Goal: Task Accomplishment & Management: Manage account settings

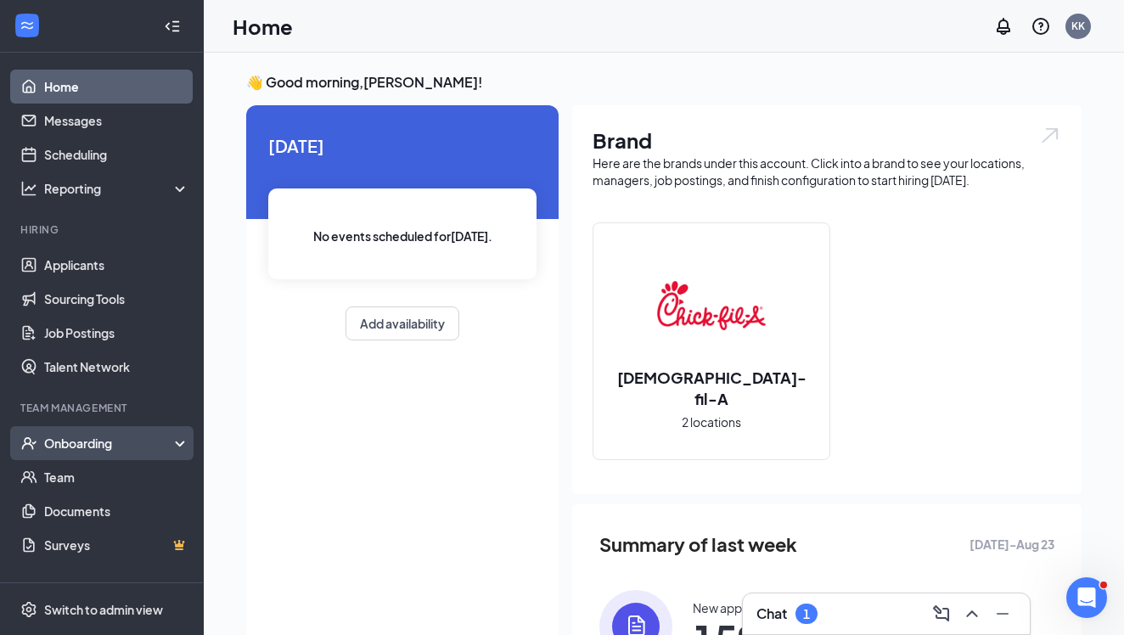
click at [146, 442] on div "Onboarding" at bounding box center [109, 443] width 131 height 17
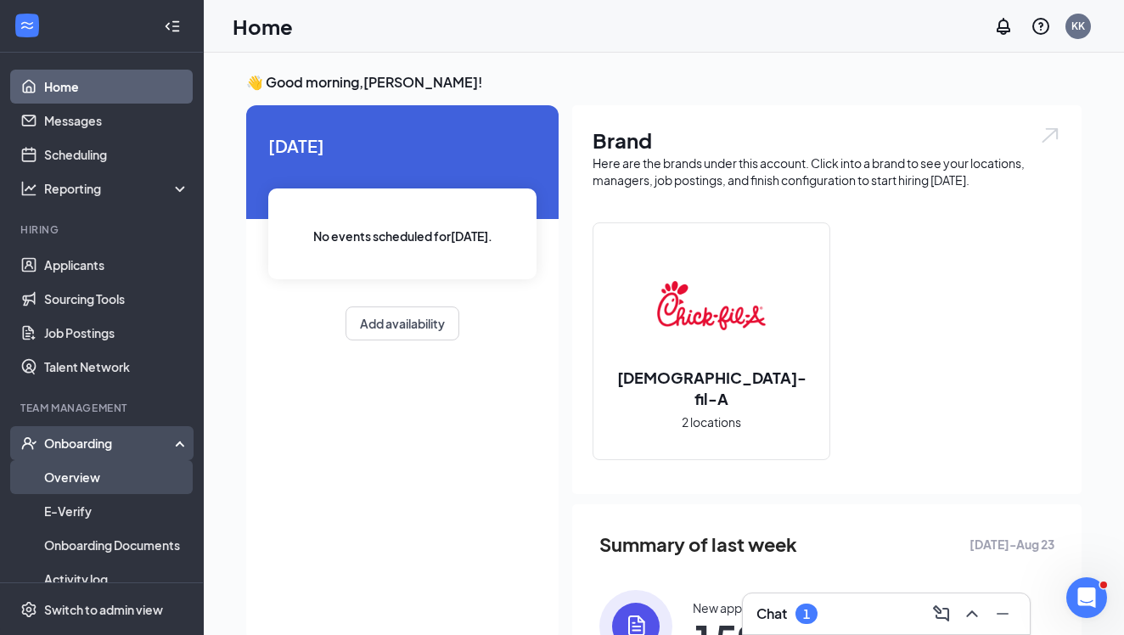
click at [93, 475] on link "Overview" at bounding box center [116, 477] width 145 height 34
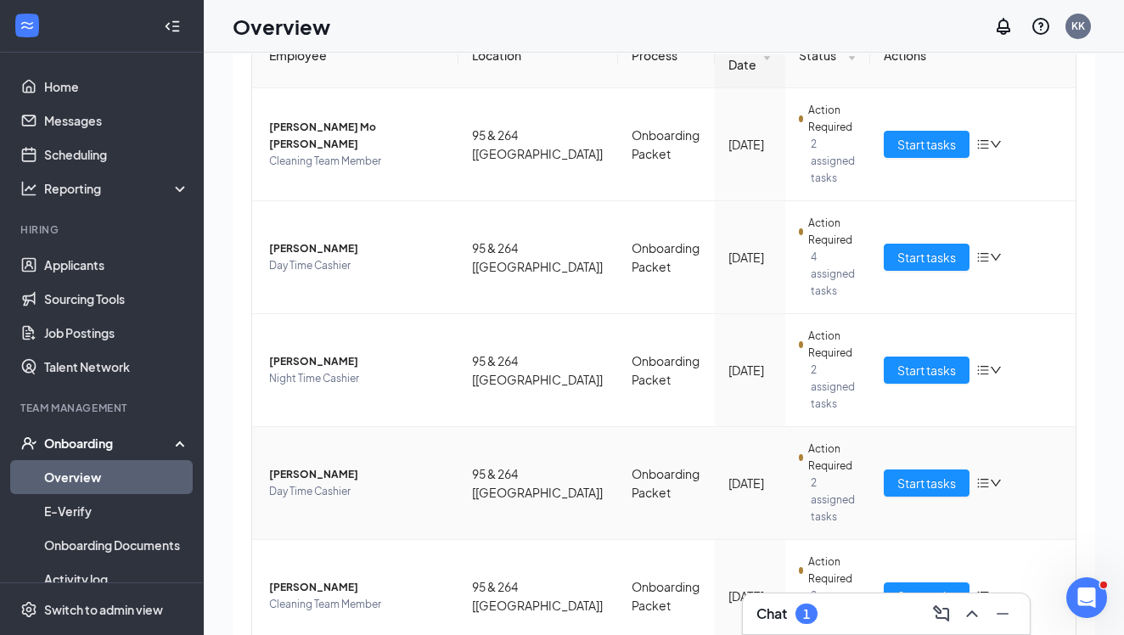
scroll to position [167, 0]
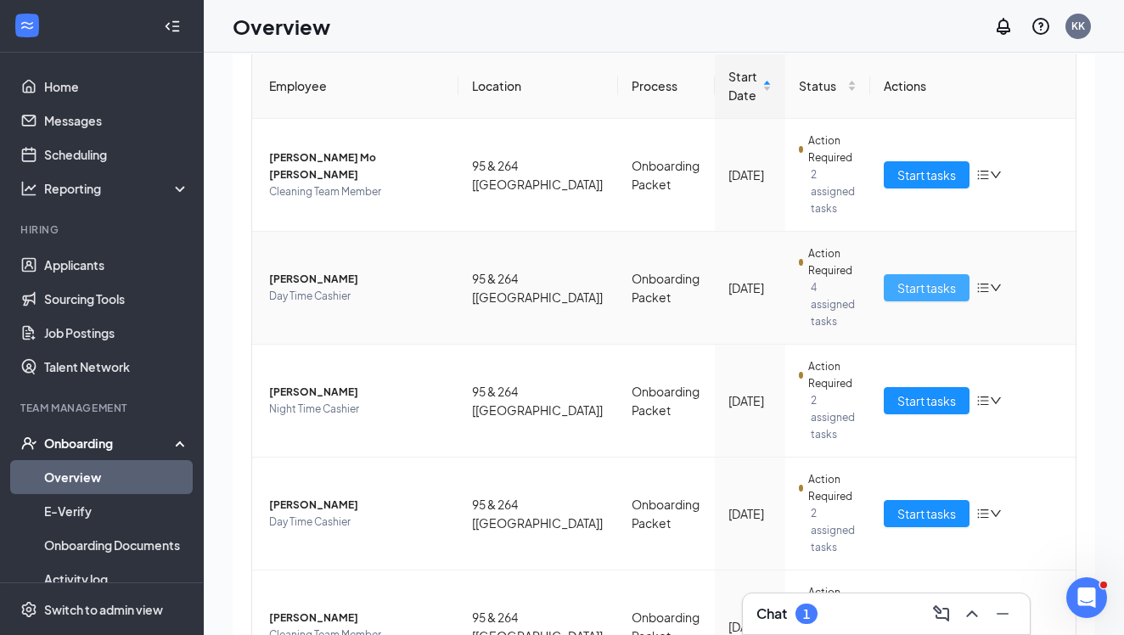
click at [900, 278] on span "Start tasks" at bounding box center [926, 287] width 59 height 19
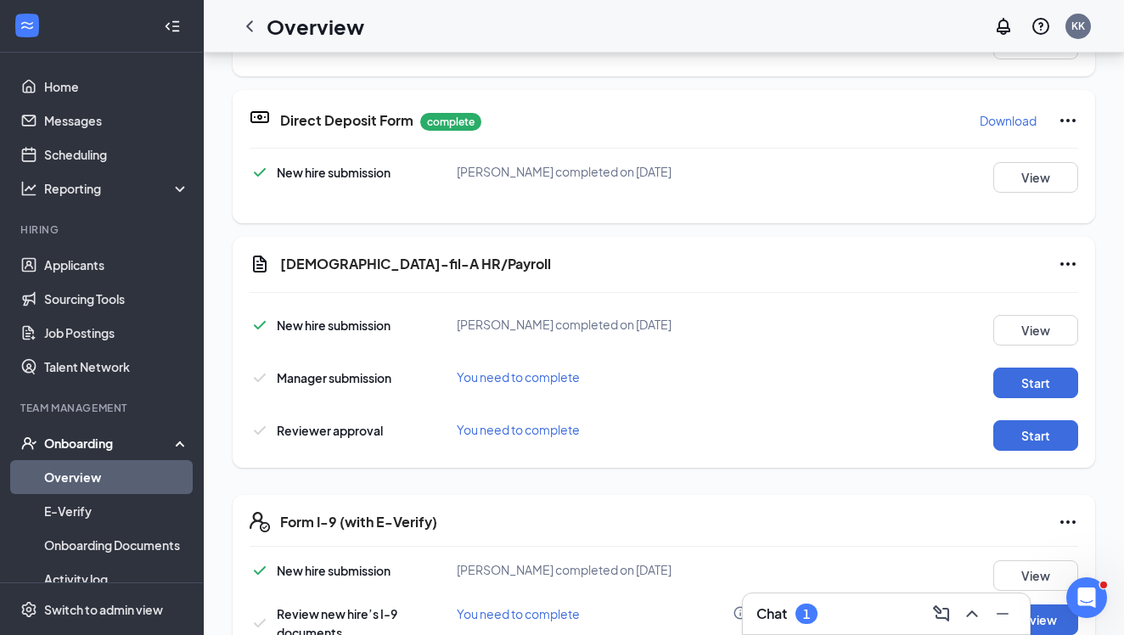
scroll to position [610, 0]
click at [1031, 391] on button "Start" at bounding box center [1035, 382] width 85 height 31
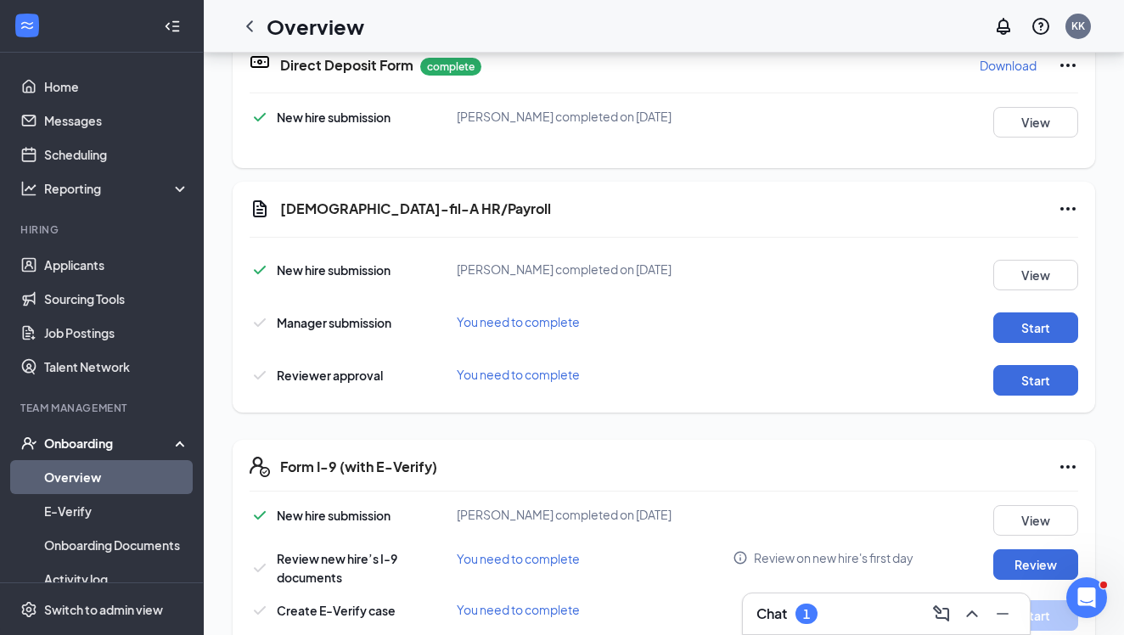
scroll to position [669, 0]
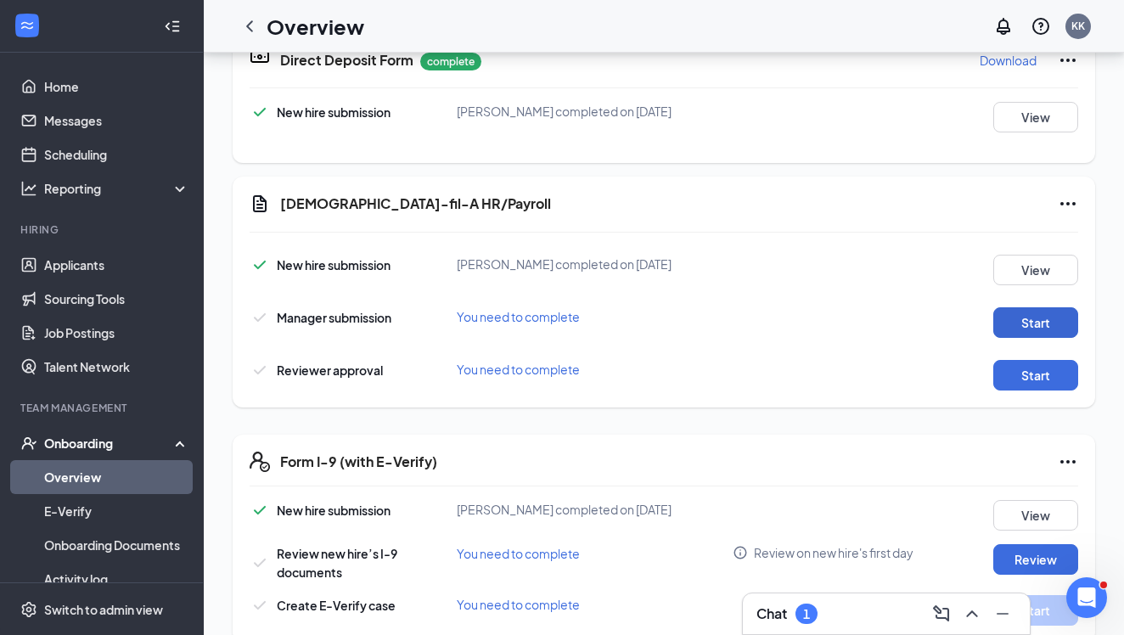
click at [1011, 320] on button "Start" at bounding box center [1035, 322] width 85 height 31
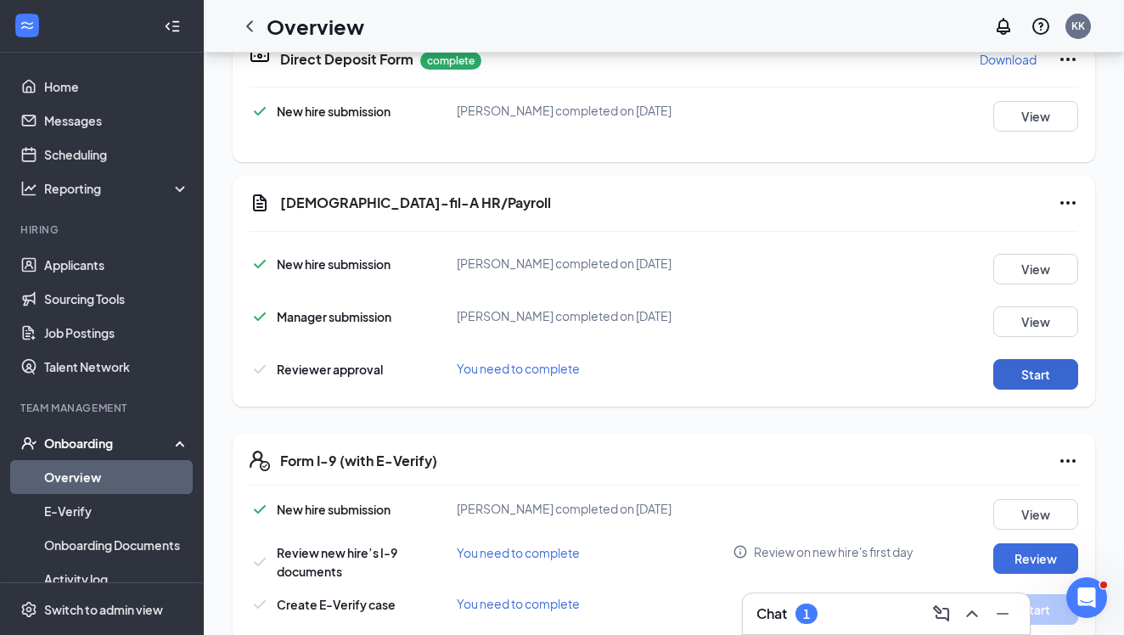
scroll to position [525, 0]
click at [1003, 378] on button "Start" at bounding box center [1035, 375] width 85 height 31
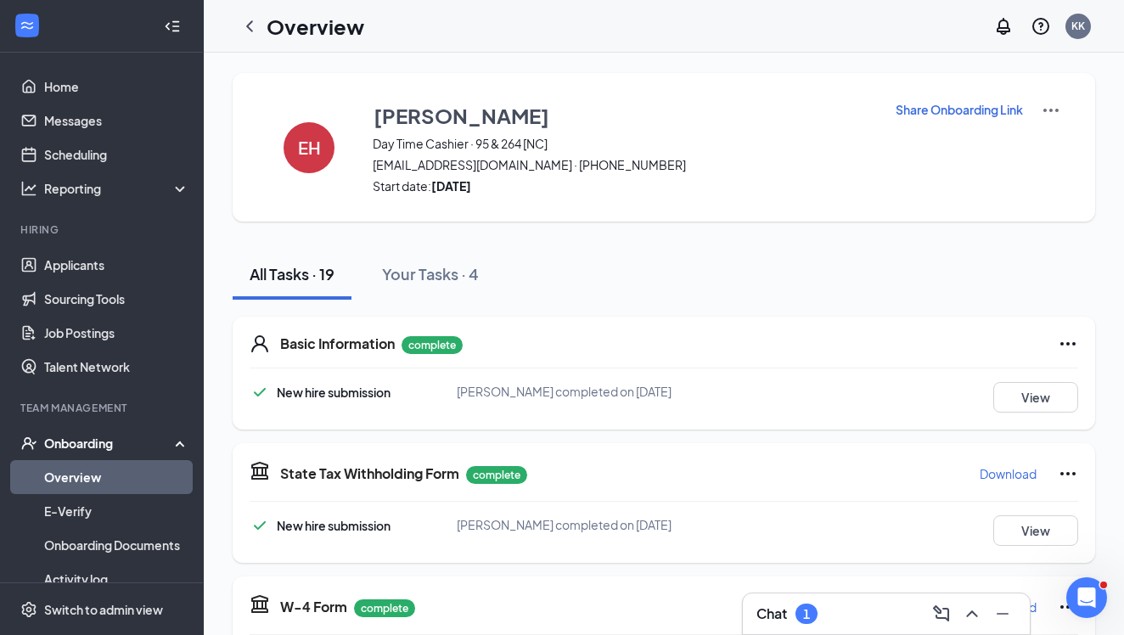
scroll to position [0, 0]
click at [251, 21] on icon "ChevronLeft" at bounding box center [249, 25] width 7 height 11
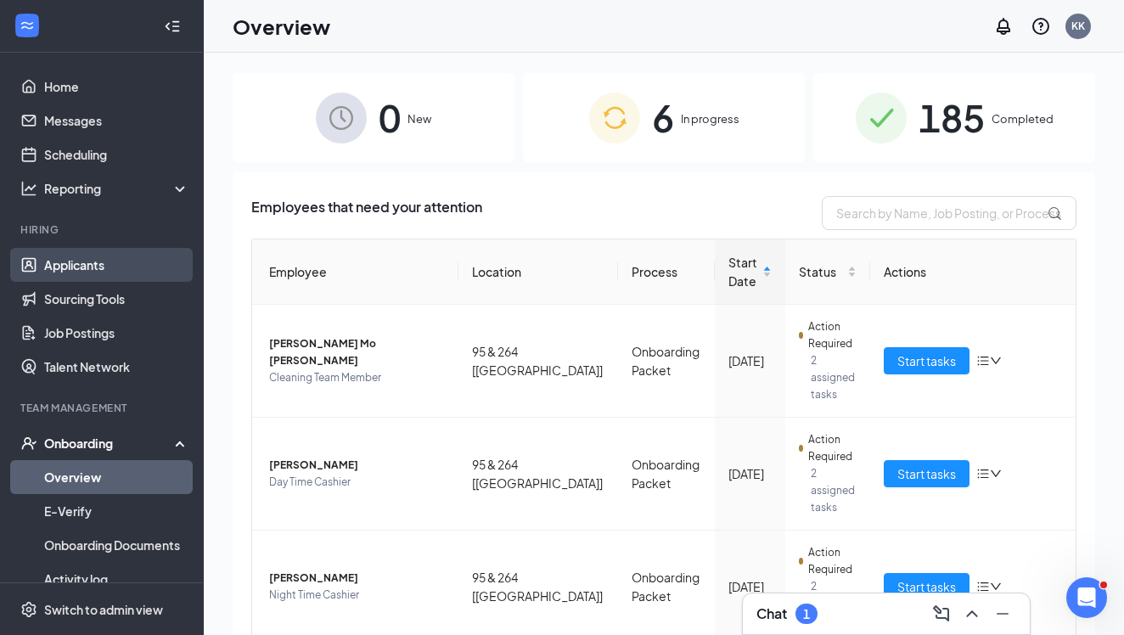
click at [87, 258] on link "Applicants" at bounding box center [116, 265] width 145 height 34
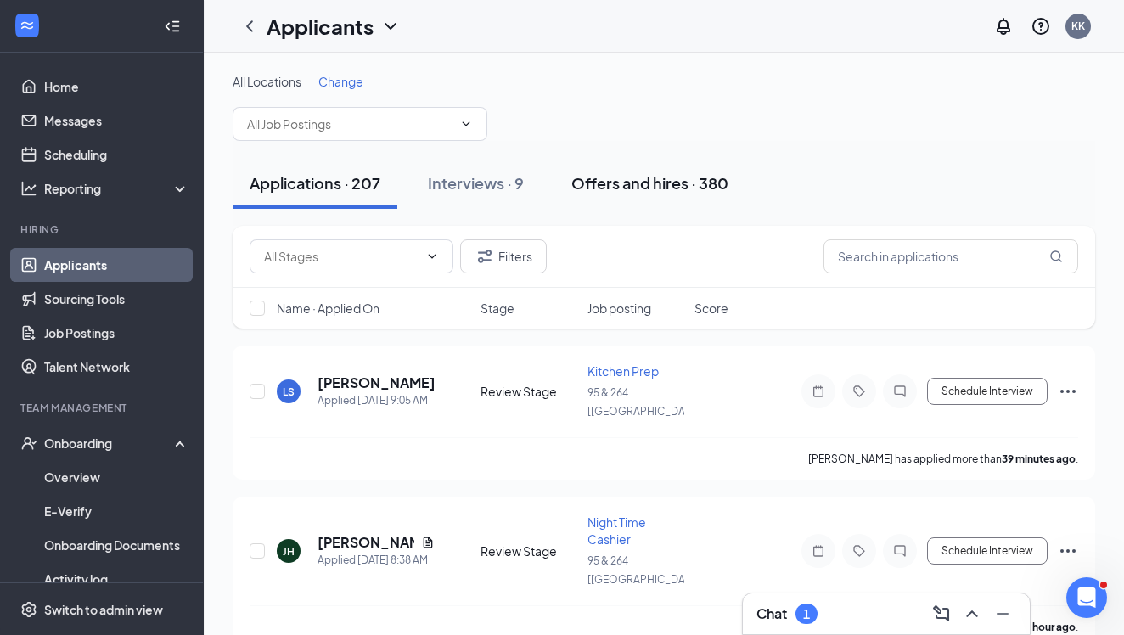
click at [630, 177] on div "Offers and hires · 380" at bounding box center [649, 182] width 157 height 21
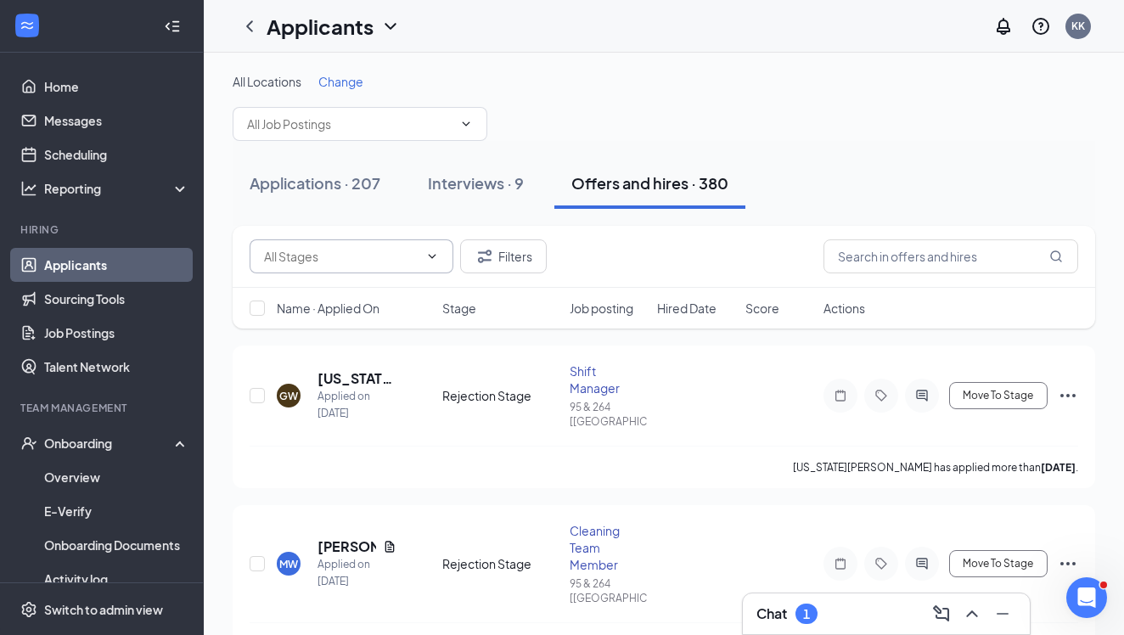
click at [433, 252] on icon "ChevronDown" at bounding box center [432, 257] width 14 height 14
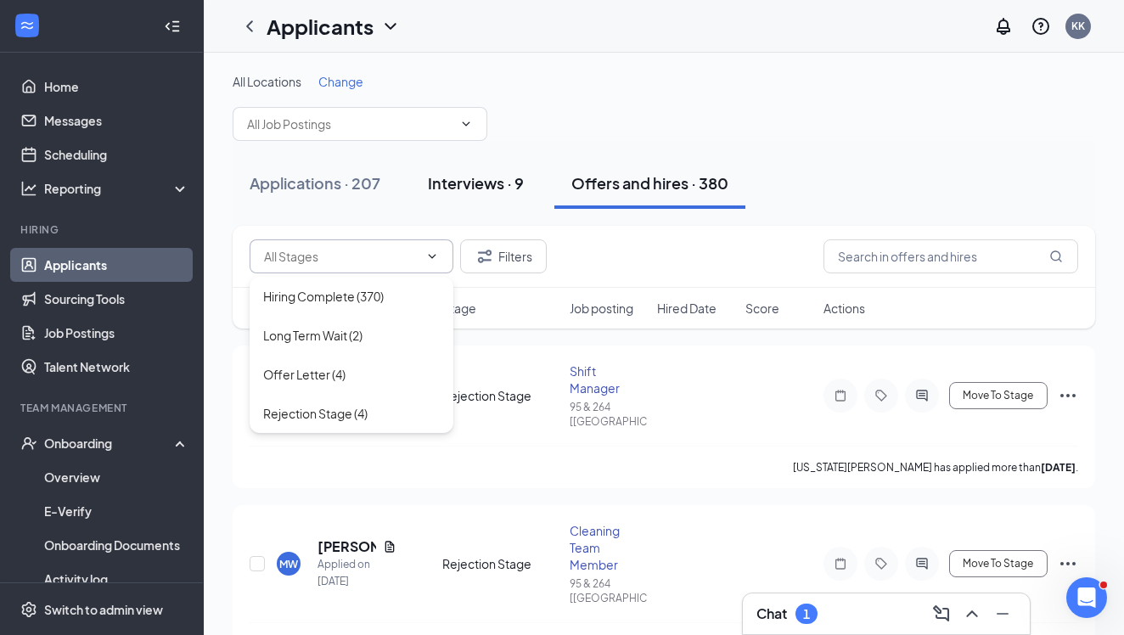
click at [455, 187] on div "Interviews · 9" at bounding box center [476, 182] width 96 height 21
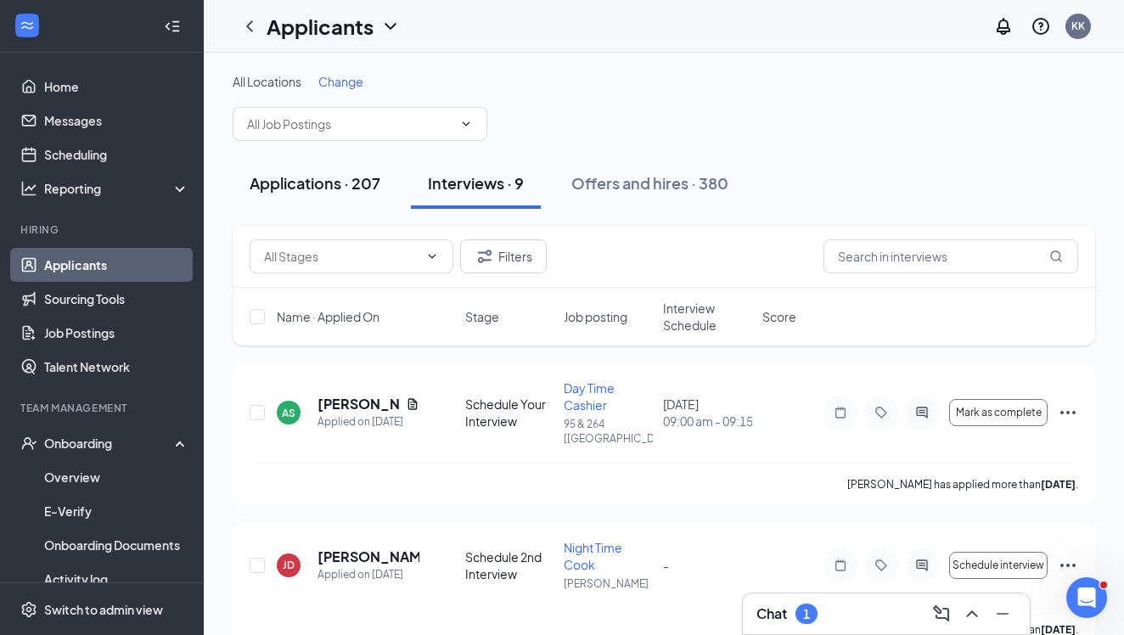
click at [374, 191] on div "Applications · 207" at bounding box center [315, 182] width 131 height 21
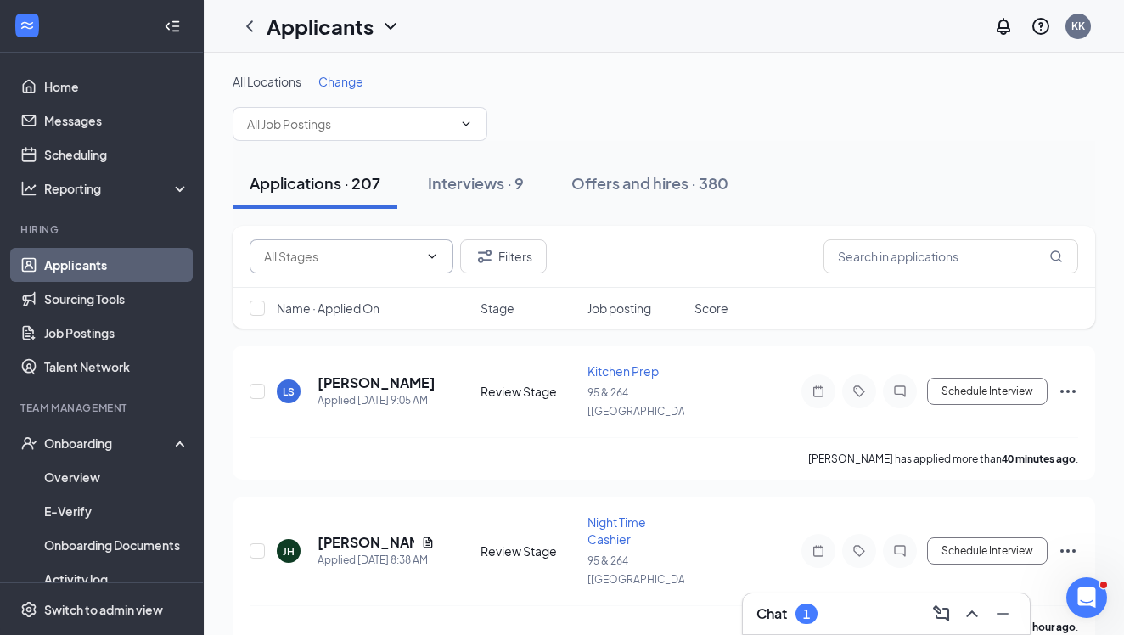
click at [423, 255] on span at bounding box center [430, 257] width 17 height 14
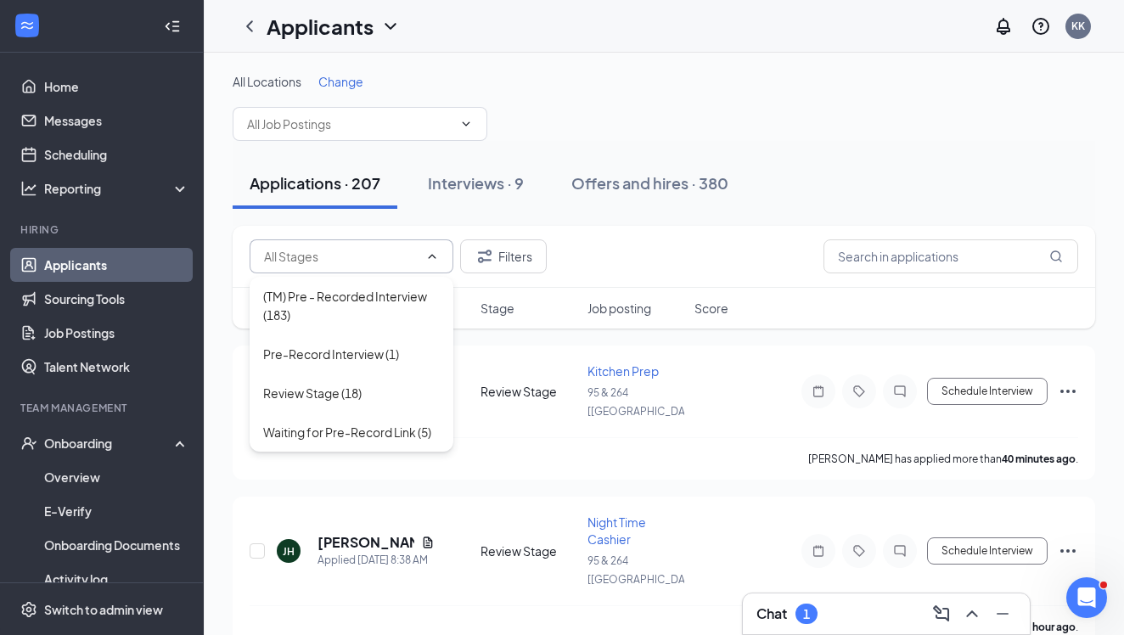
click at [416, 259] on input "text" at bounding box center [341, 256] width 155 height 19
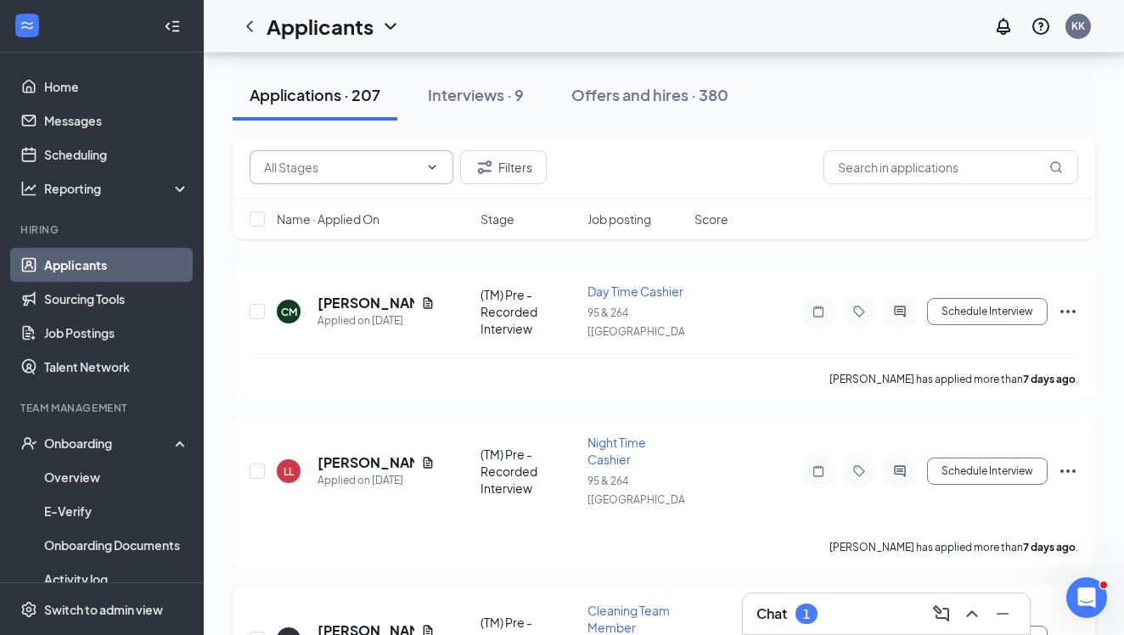
scroll to position [18593, 0]
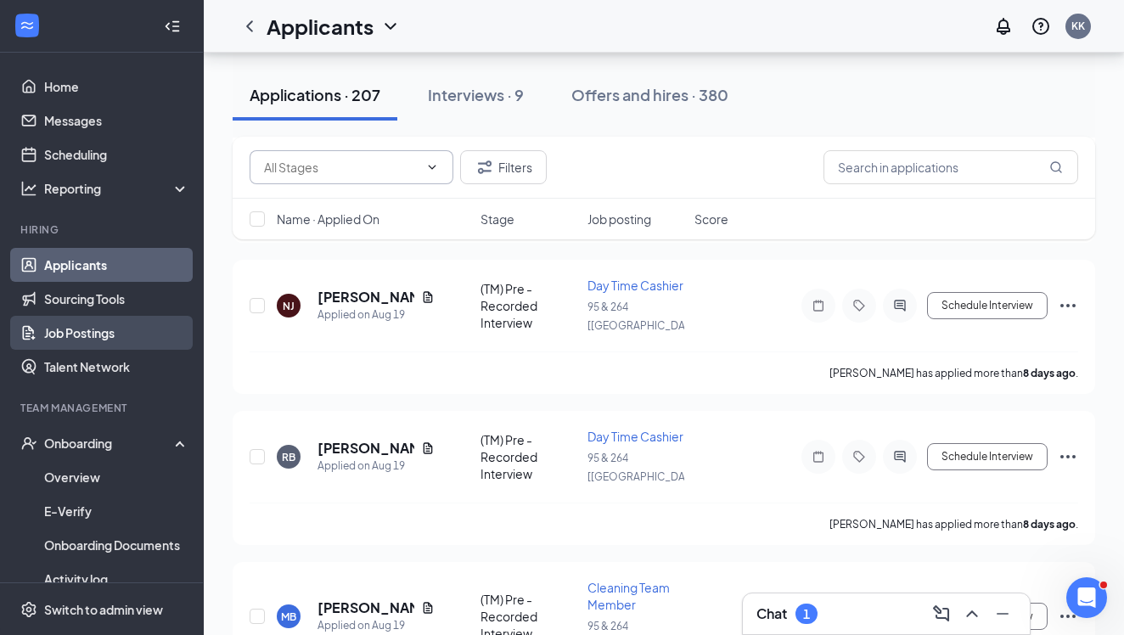
click at [106, 332] on link "Job Postings" at bounding box center [116, 333] width 145 height 34
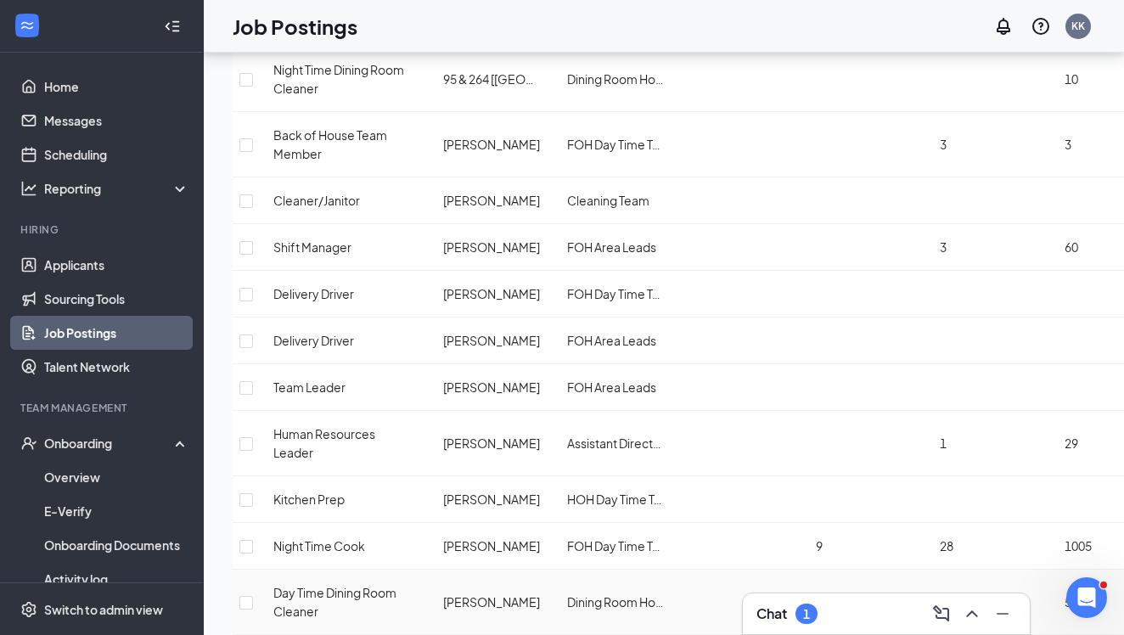
scroll to position [772, 0]
click at [110, 258] on link "Applicants" at bounding box center [116, 265] width 145 height 34
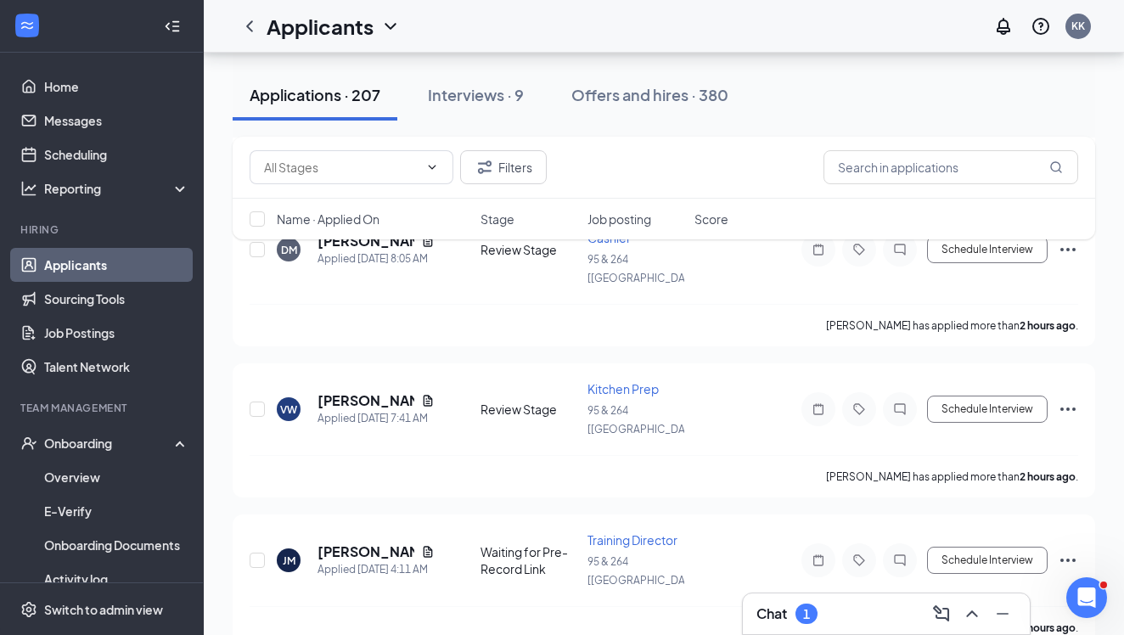
click at [824, 618] on div "Chat 1" at bounding box center [886, 613] width 260 height 27
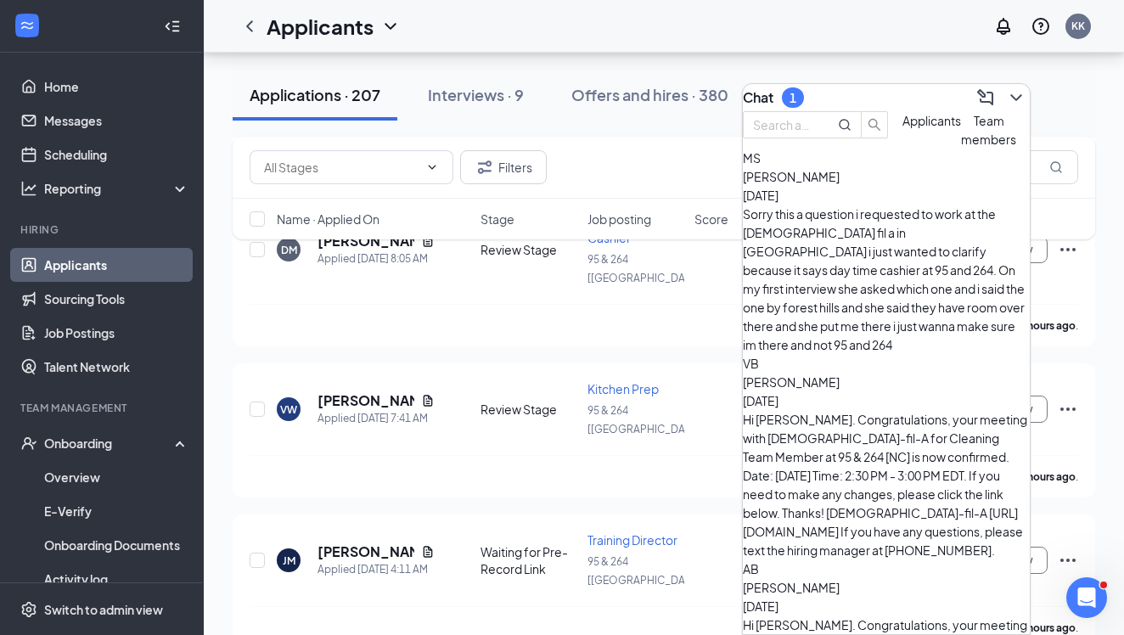
click at [913, 250] on div "Sorry this a question i requested to work at the [DEMOGRAPHIC_DATA] fil a in [G…" at bounding box center [886, 279] width 287 height 149
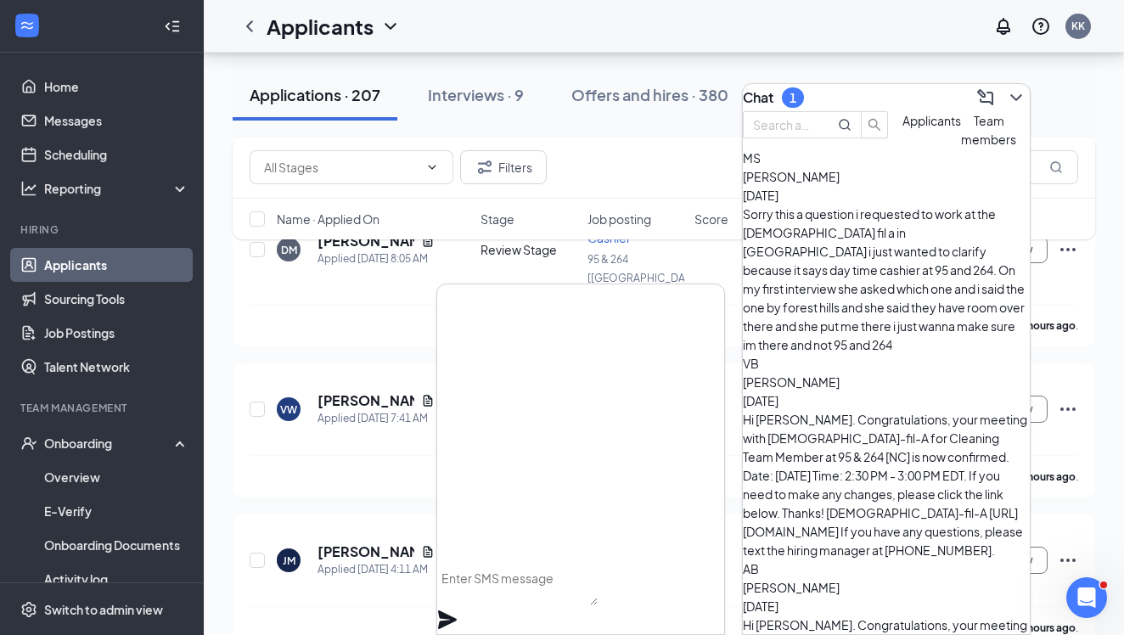
click at [520, 596] on textarea at bounding box center [517, 585] width 160 height 41
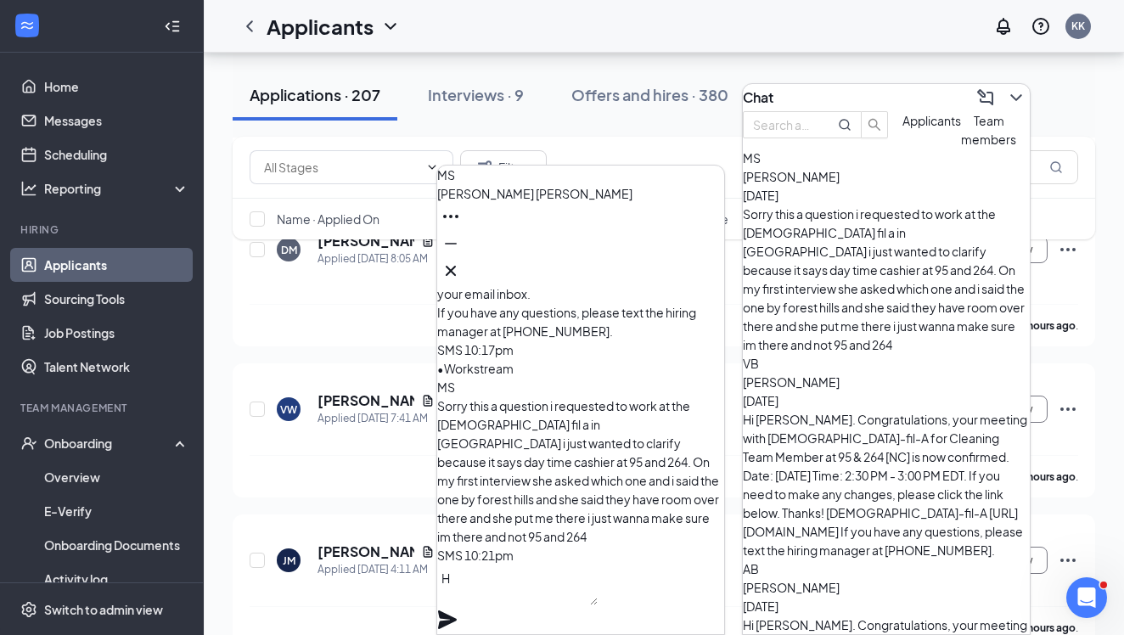
scroll to position [1, 0]
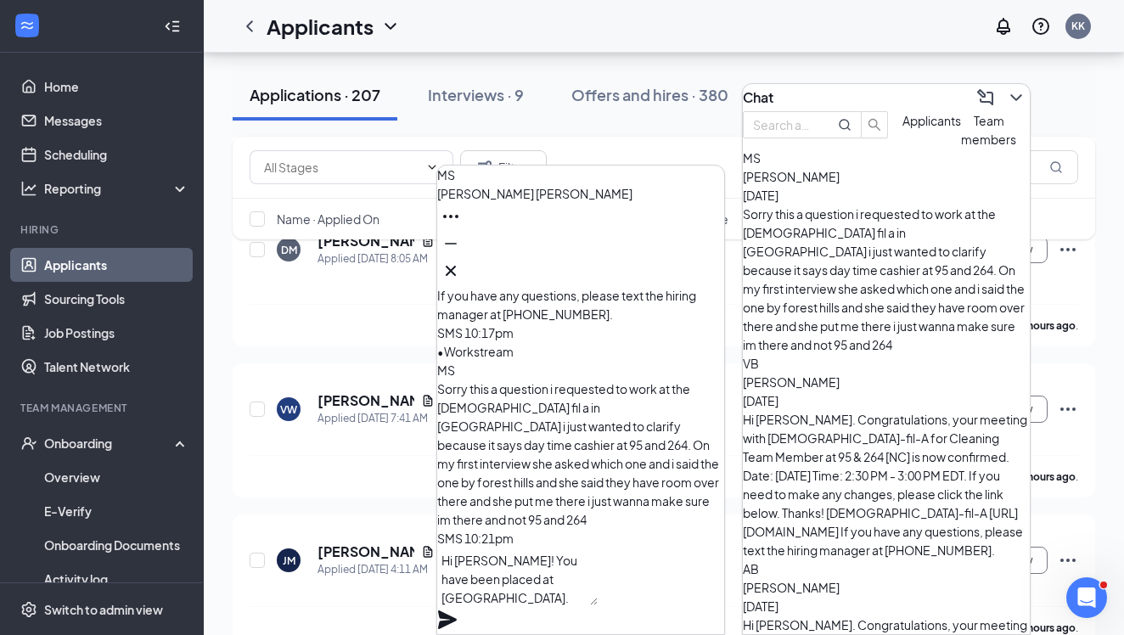
type textarea "Hi [PERSON_NAME]! You have been placed at [GEOGRAPHIC_DATA]."
click at [458, 610] on icon "Plane" at bounding box center [447, 620] width 20 height 20
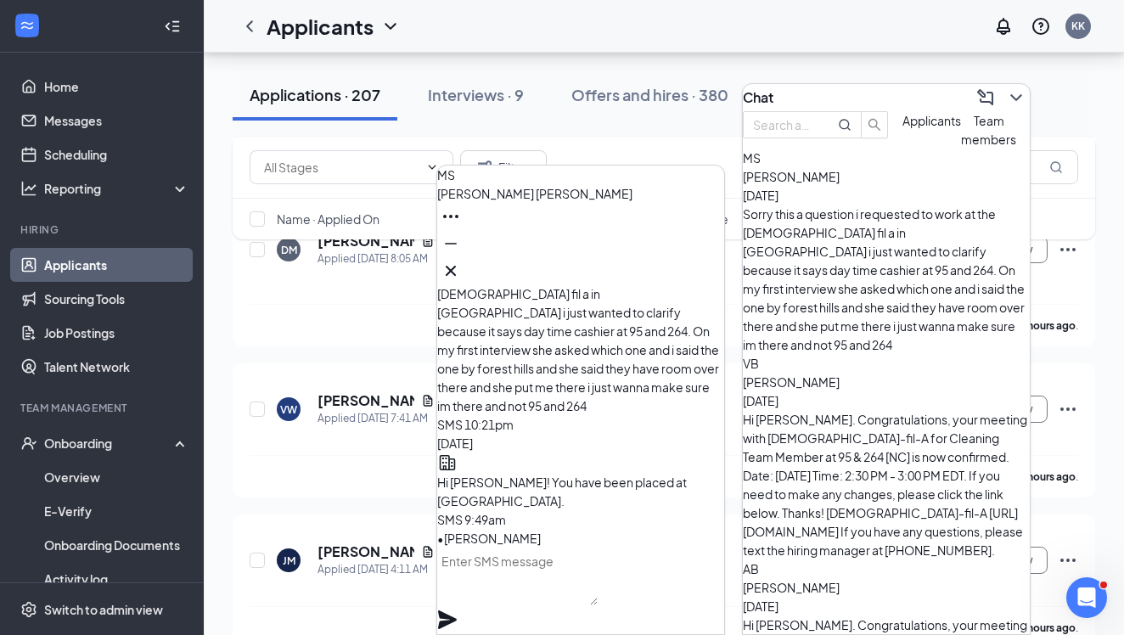
scroll to position [0, 0]
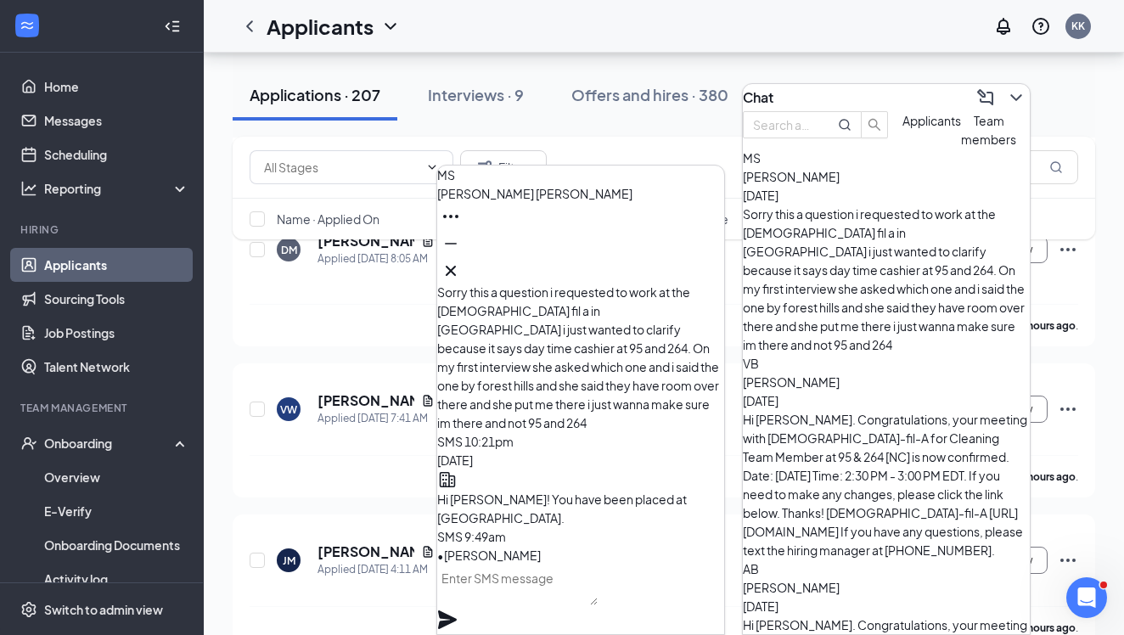
click at [461, 261] on icon "Cross" at bounding box center [451, 271] width 20 height 20
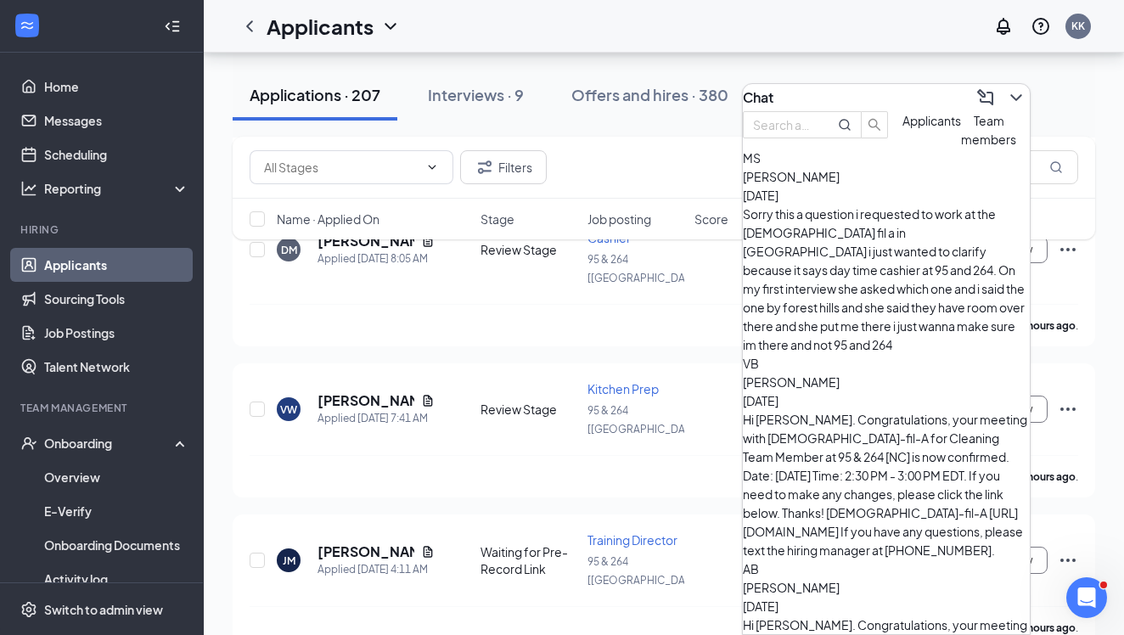
click at [1008, 98] on icon "ChevronDown" at bounding box center [1016, 97] width 20 height 20
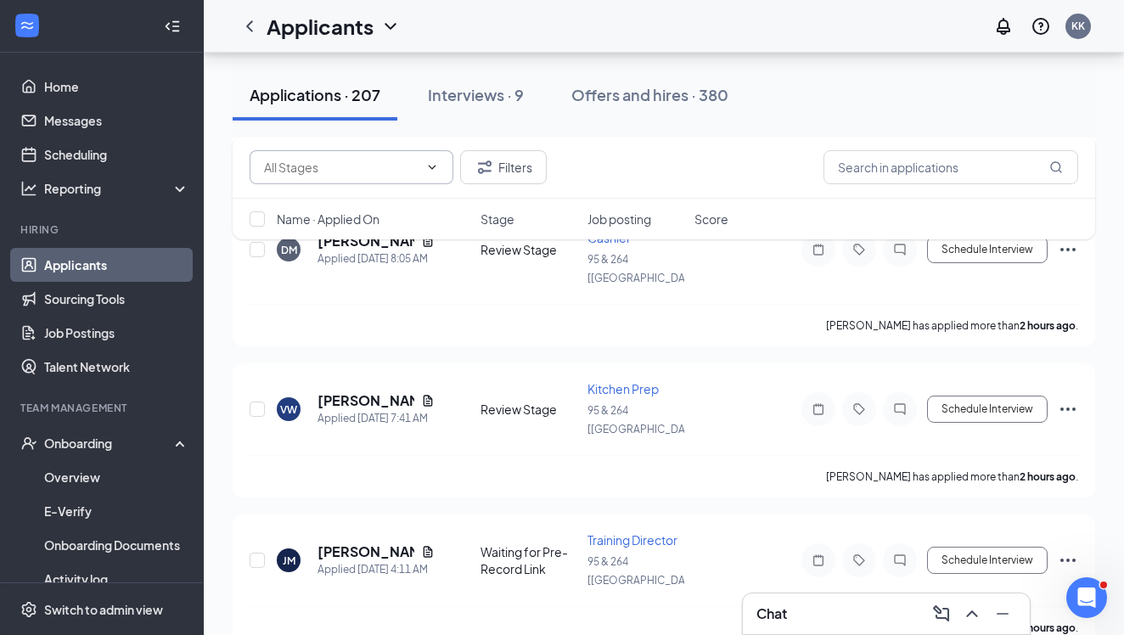
click at [412, 171] on input "text" at bounding box center [341, 167] width 155 height 19
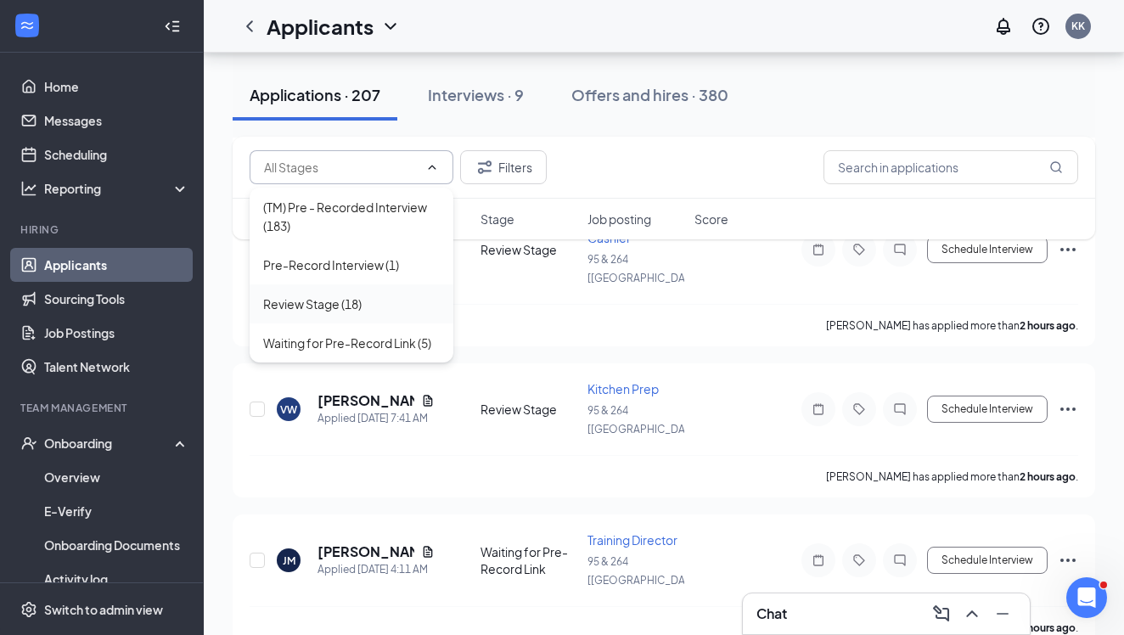
click at [352, 301] on div "Review Stage (18)" at bounding box center [312, 304] width 98 height 19
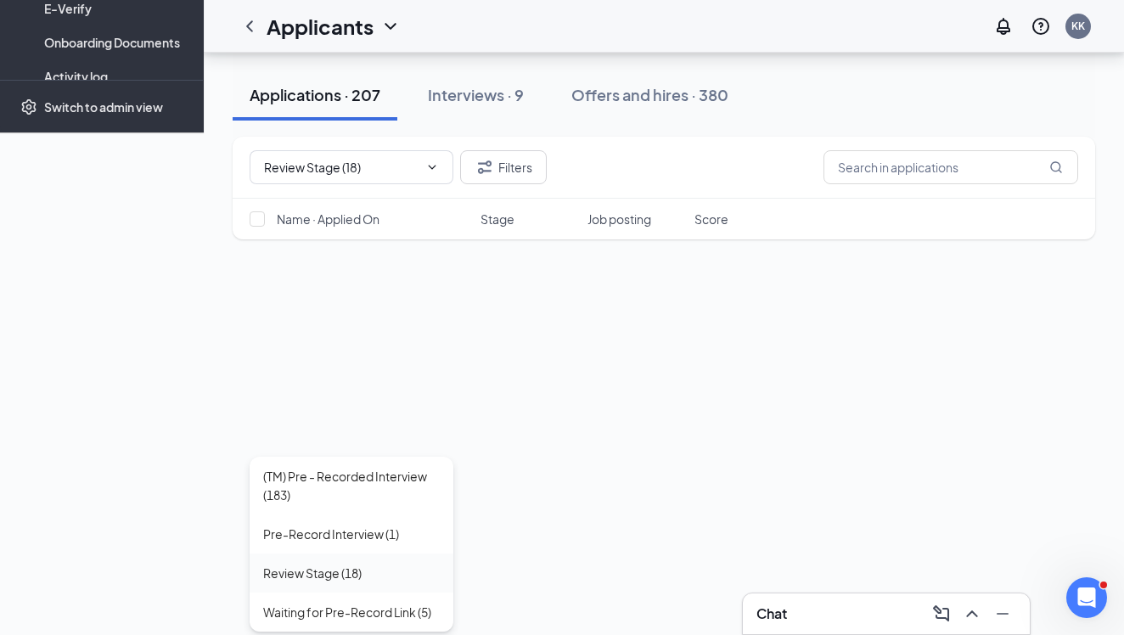
type input "Review Stage (18)"
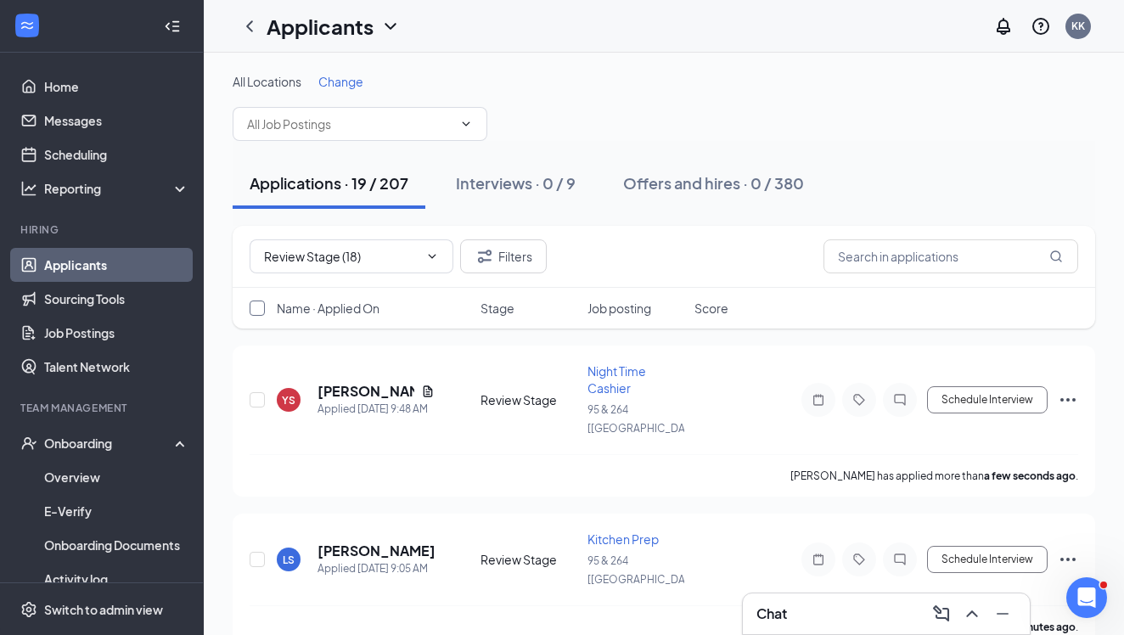
click at [257, 309] on input "checkbox" at bounding box center [257, 308] width 15 height 15
checkbox input "false"
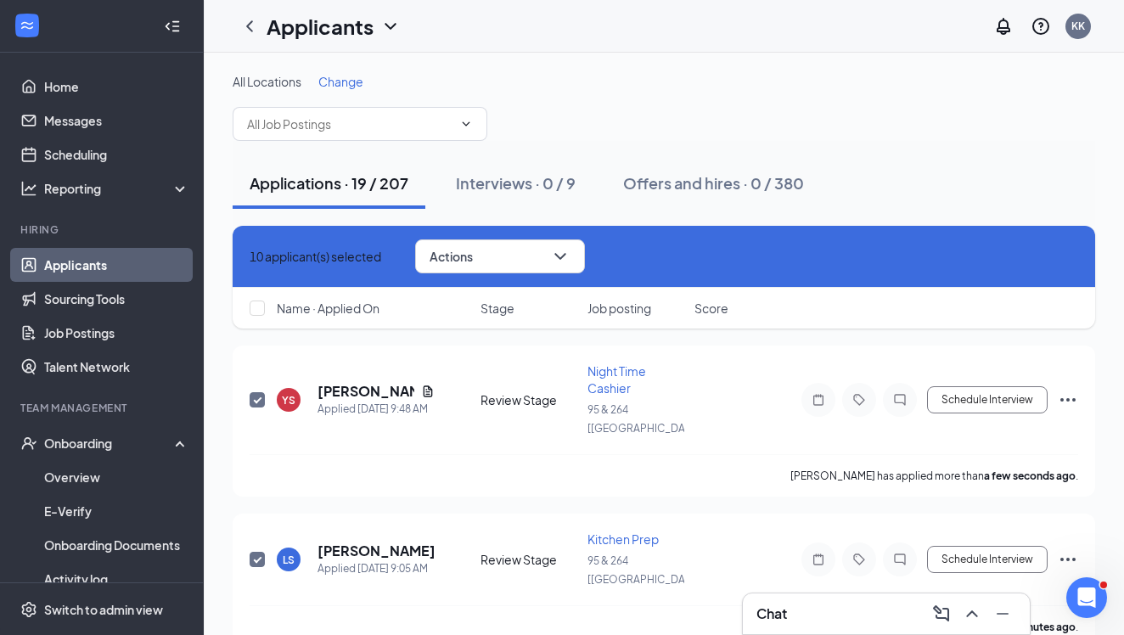
checkbox input "true"
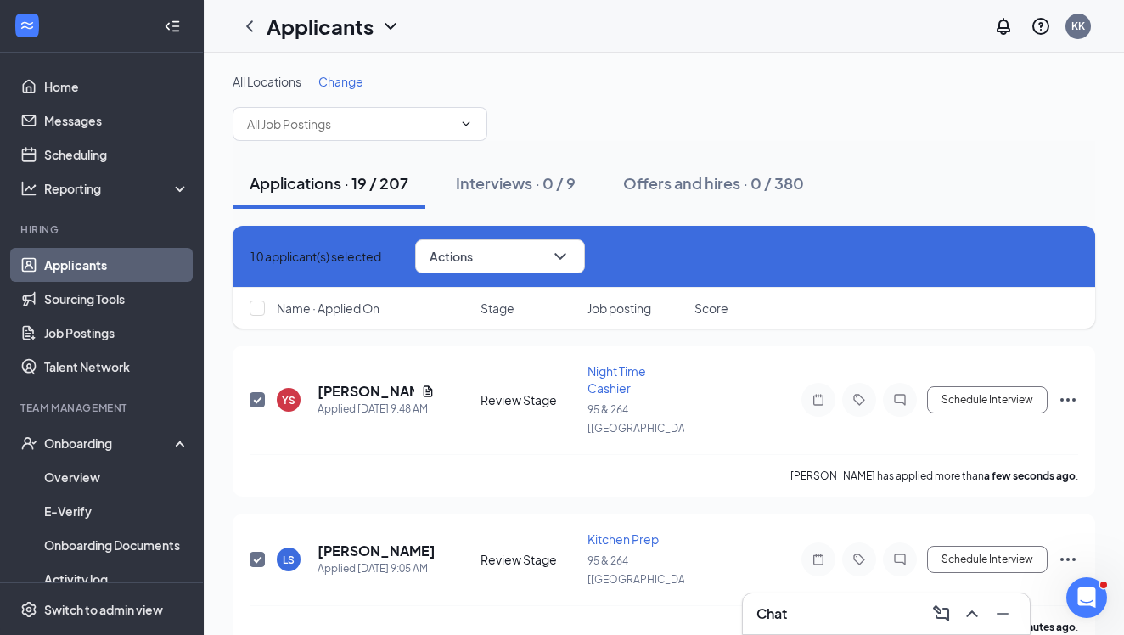
checkbox input "true"
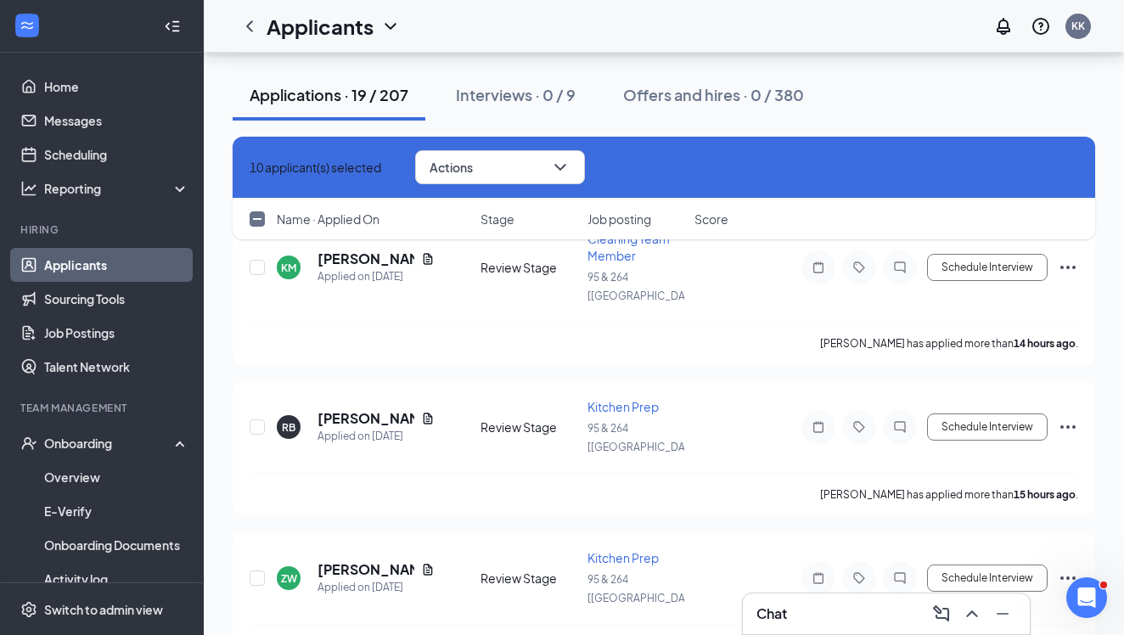
scroll to position [2332, 0]
click at [260, 213] on input "checkbox" at bounding box center [257, 218] width 15 height 15
checkbox input "false"
checkbox input "true"
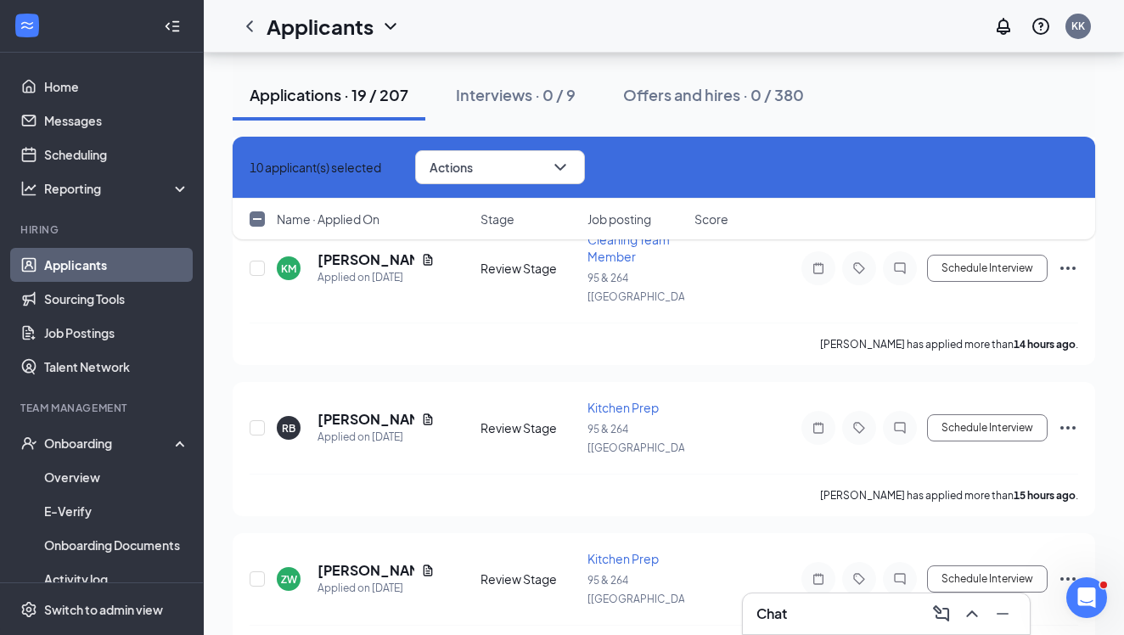
checkbox input "true"
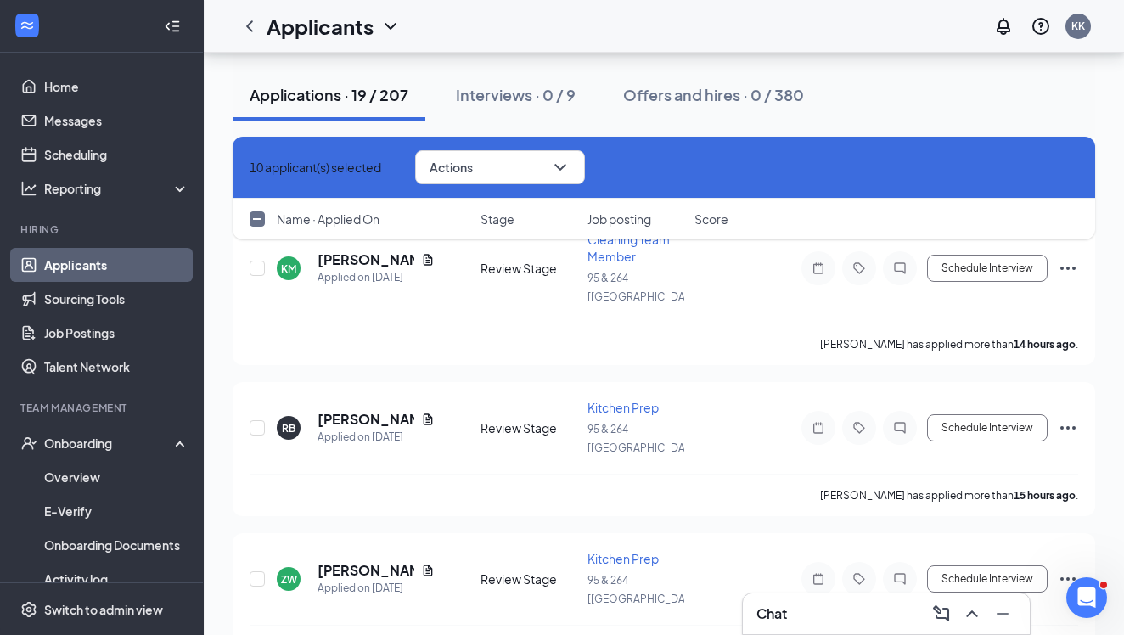
checkbox input "true"
click at [535, 170] on button "Actions" at bounding box center [500, 167] width 170 height 34
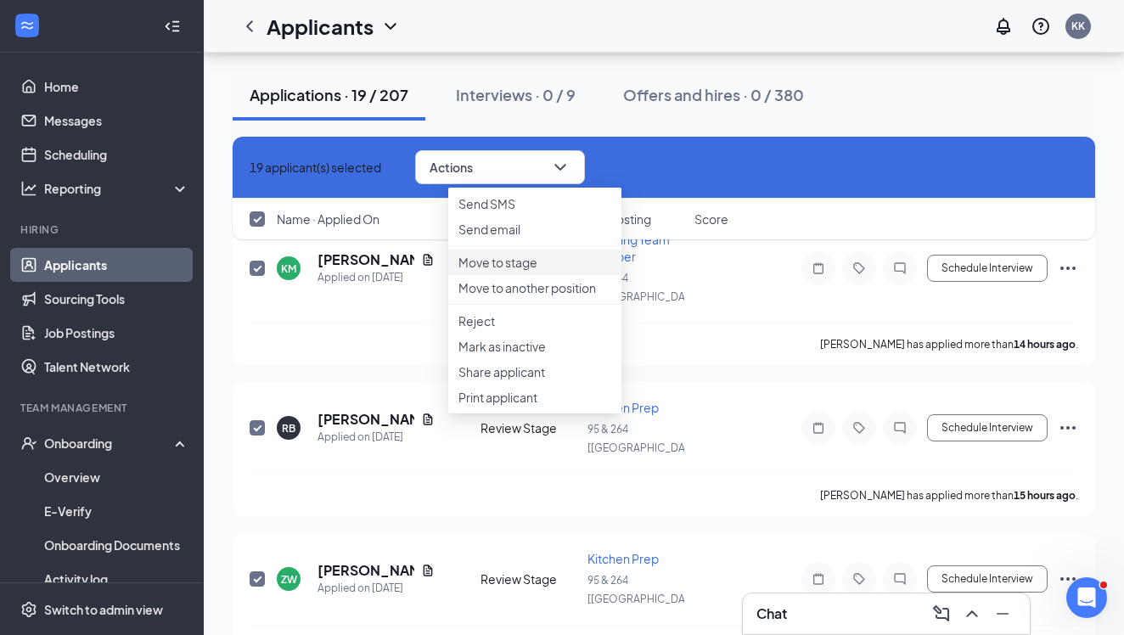
click at [509, 271] on p "Move to stage" at bounding box center [534, 262] width 153 height 17
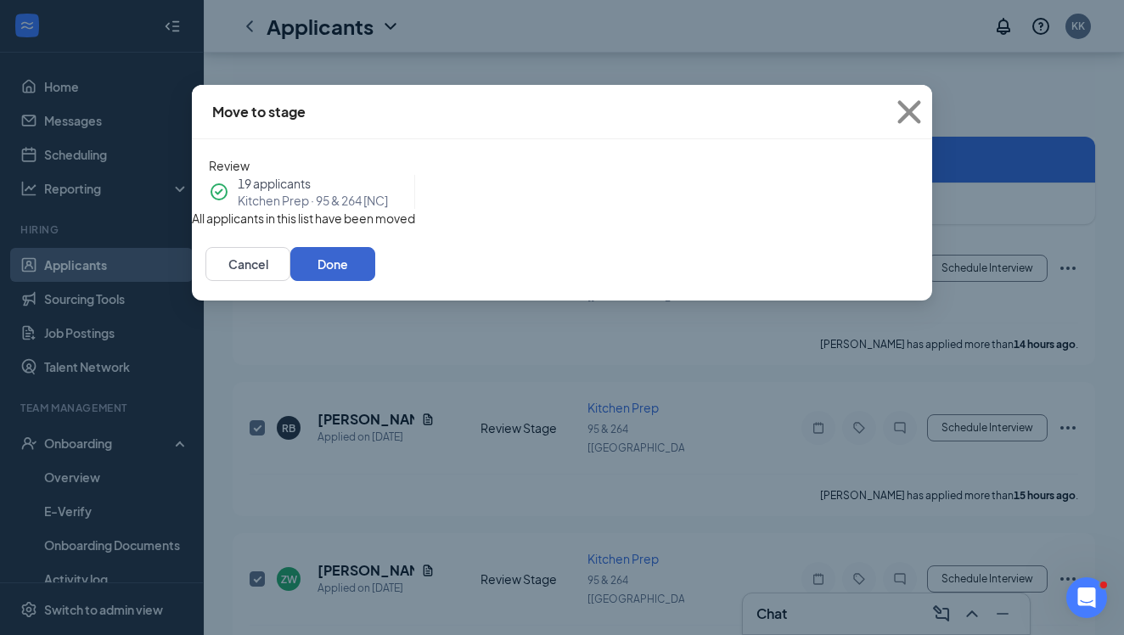
scroll to position [2184, 0]
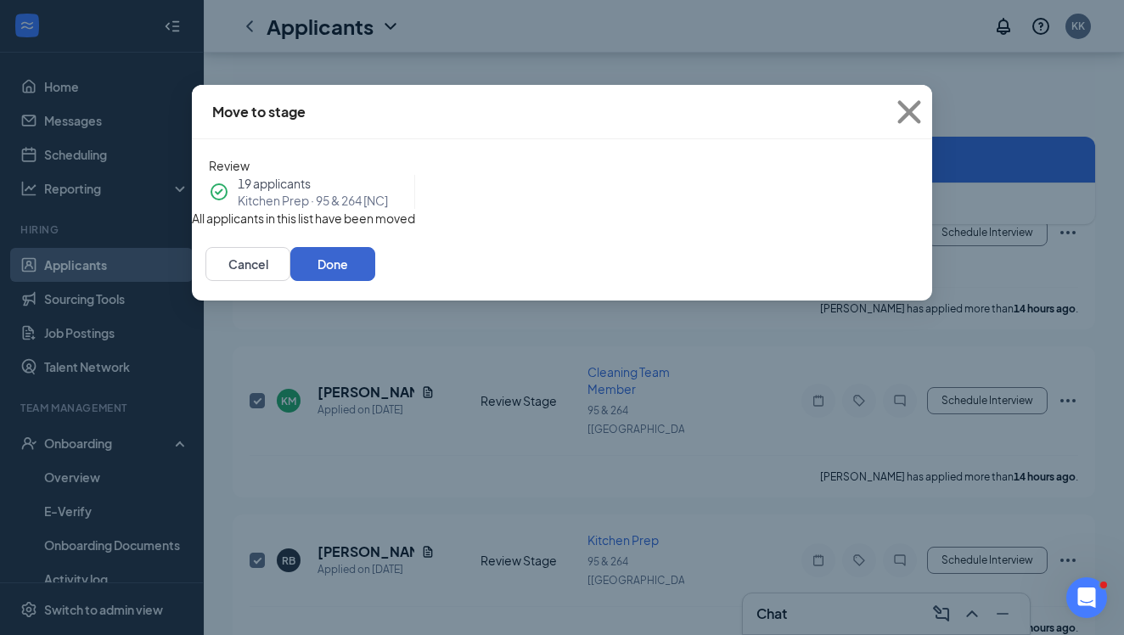
click at [375, 281] on button "Done" at bounding box center [332, 264] width 85 height 34
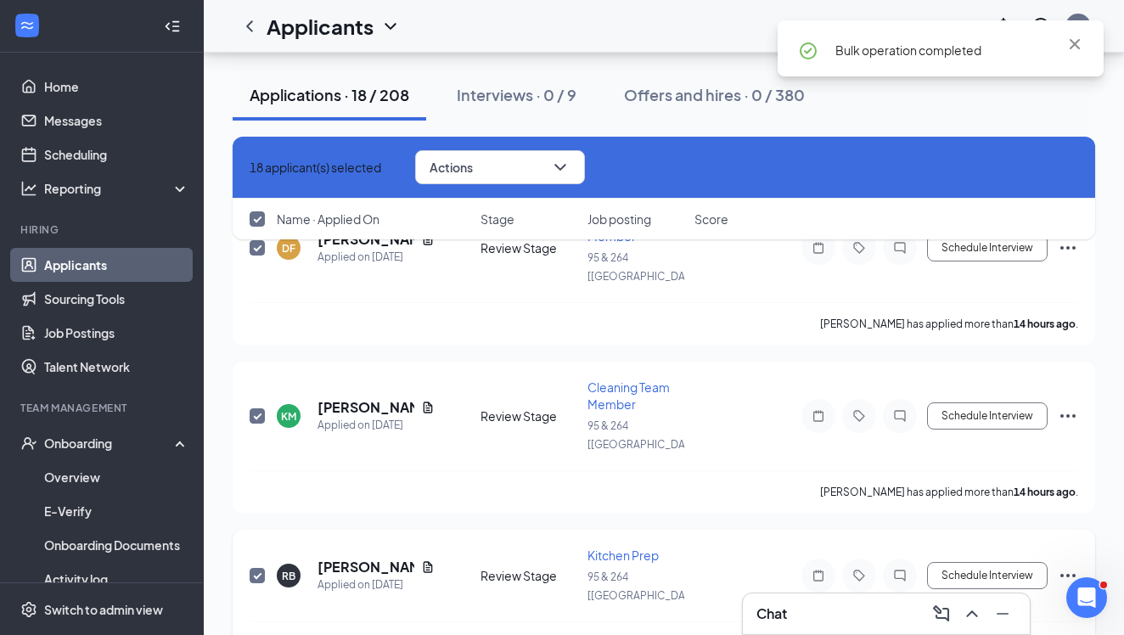
scroll to position [3, 0]
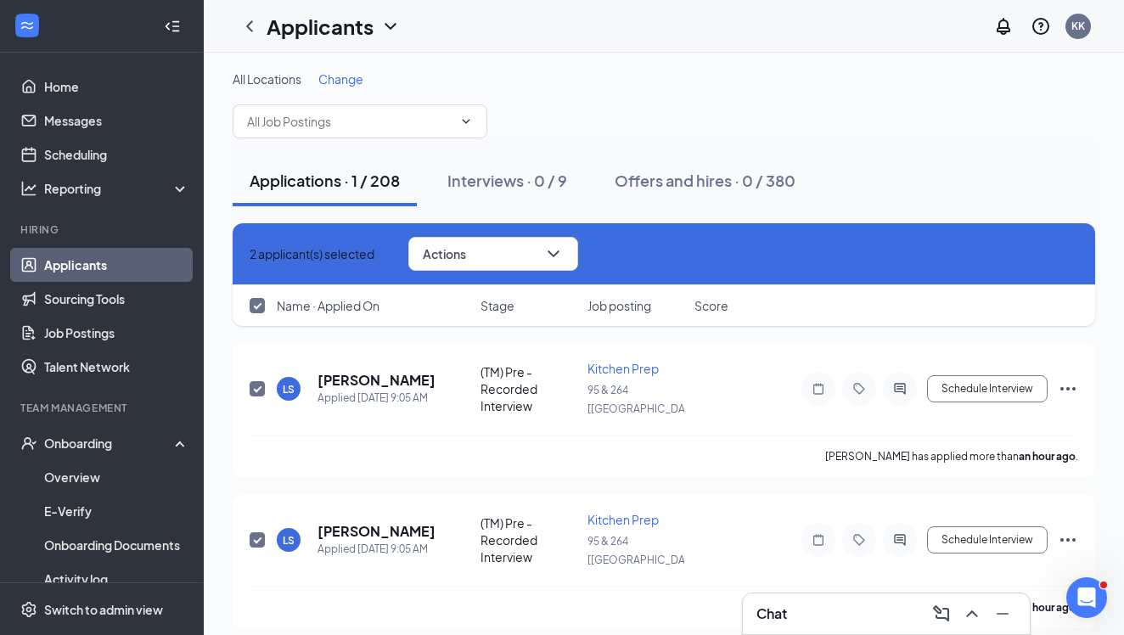
click at [261, 259] on icon "Cross" at bounding box center [260, 264] width 10 height 10
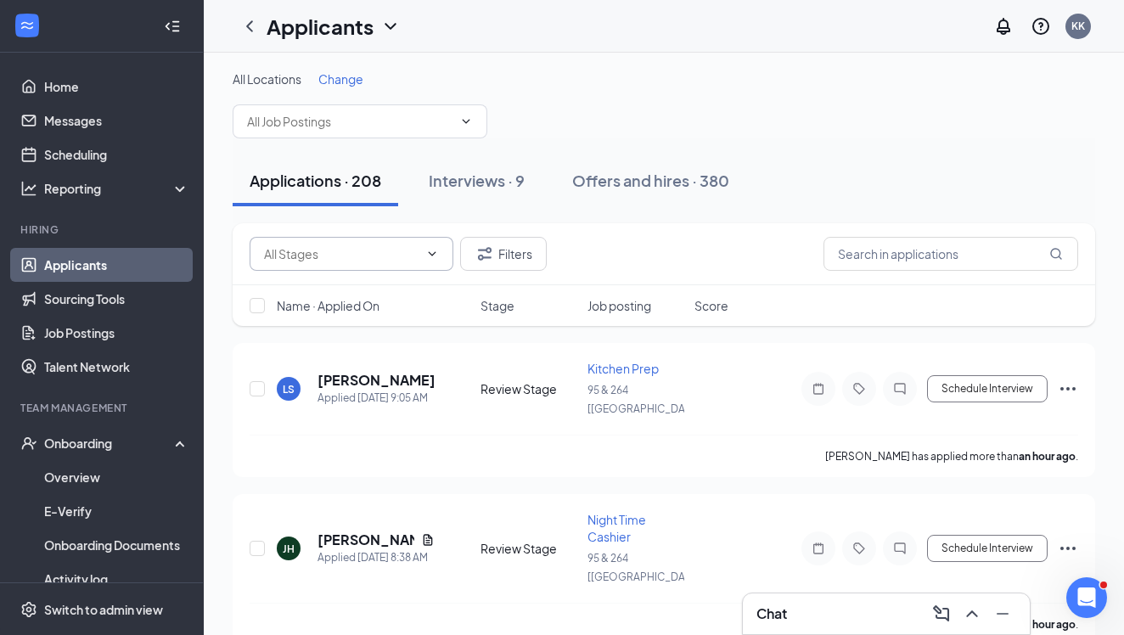
click at [372, 247] on input "text" at bounding box center [341, 253] width 155 height 19
click at [385, 258] on input "text" at bounding box center [341, 253] width 155 height 19
click at [430, 253] on icon "ChevronDown" at bounding box center [433, 253] width 8 height 4
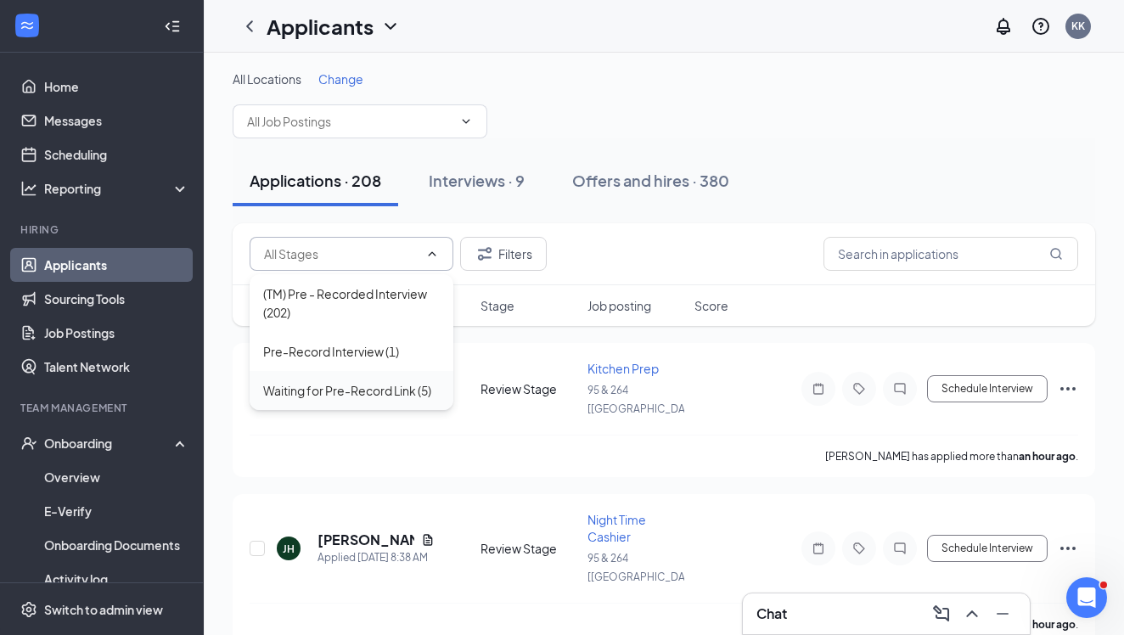
drag, startPoint x: 407, startPoint y: 387, endPoint x: 383, endPoint y: 374, distance: 27.0
click at [407, 387] on div "Waiting for Pre-Record Link (5)" at bounding box center [347, 390] width 168 height 19
type input "Waiting for Pre-Record Link (5)"
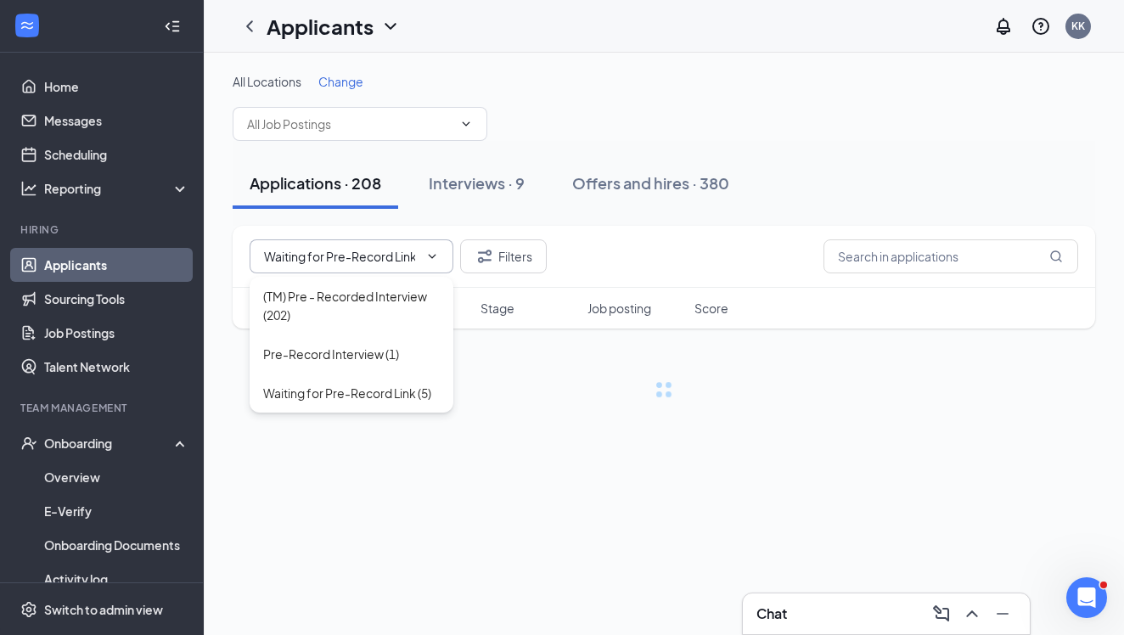
scroll to position [0, 0]
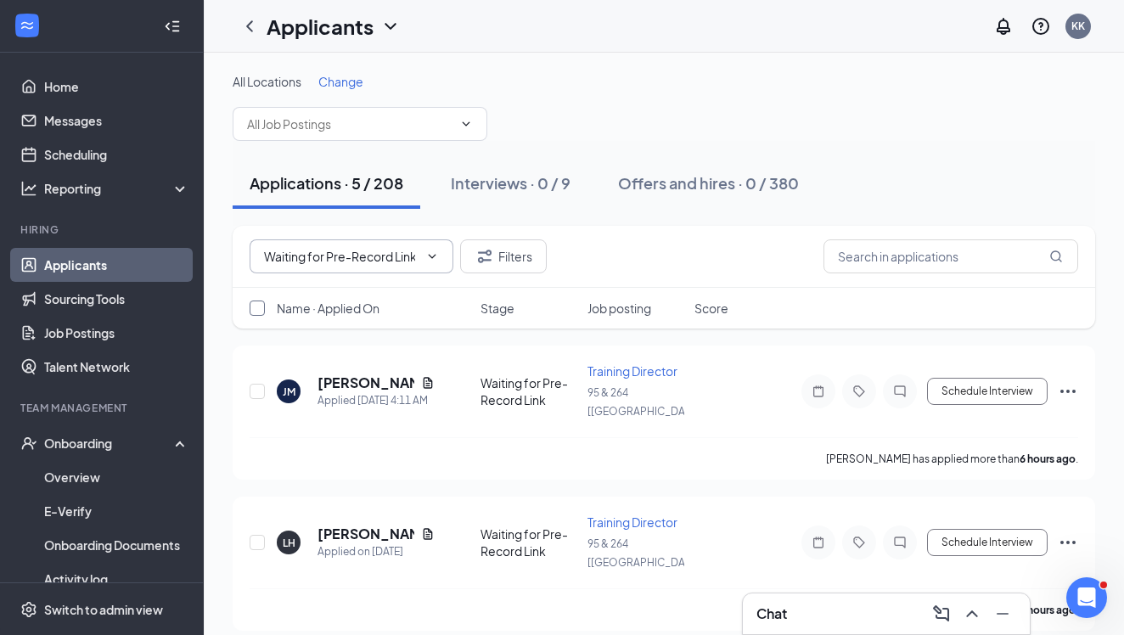
click at [259, 306] on input "checkbox" at bounding box center [257, 308] width 15 height 15
checkbox input "false"
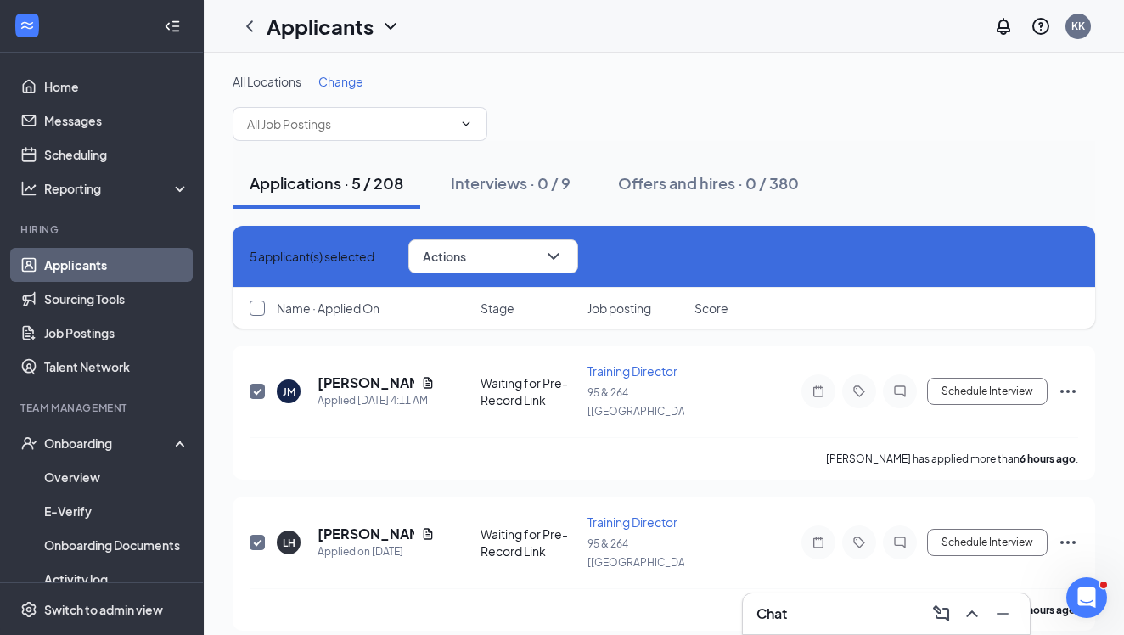
checkbox input "true"
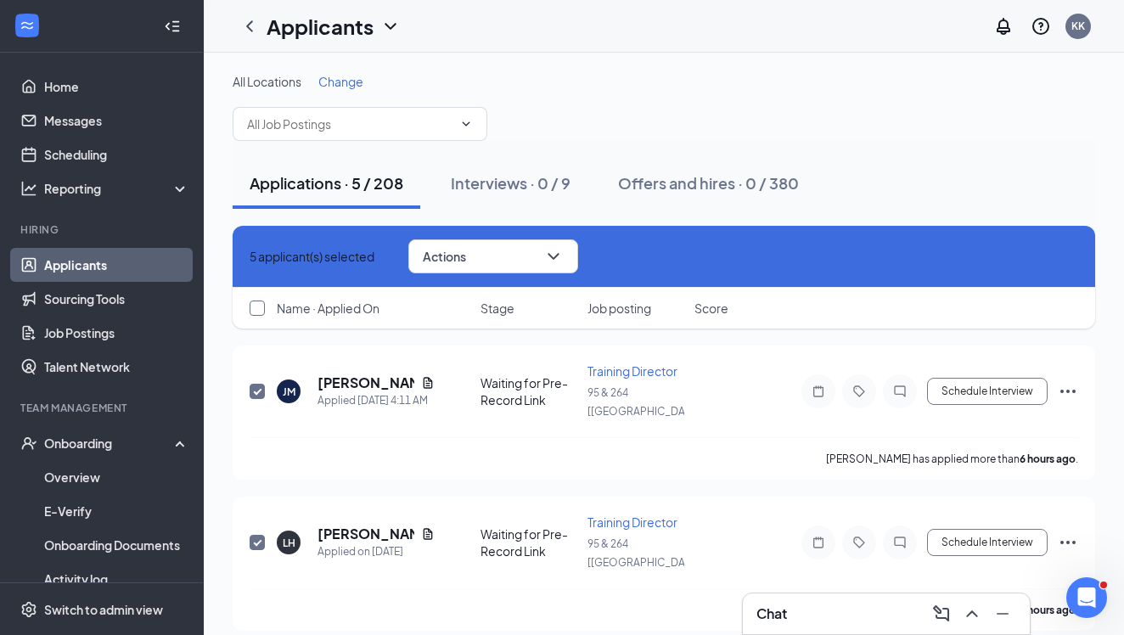
checkbox input "true"
click at [515, 260] on button "Actions" at bounding box center [493, 256] width 170 height 34
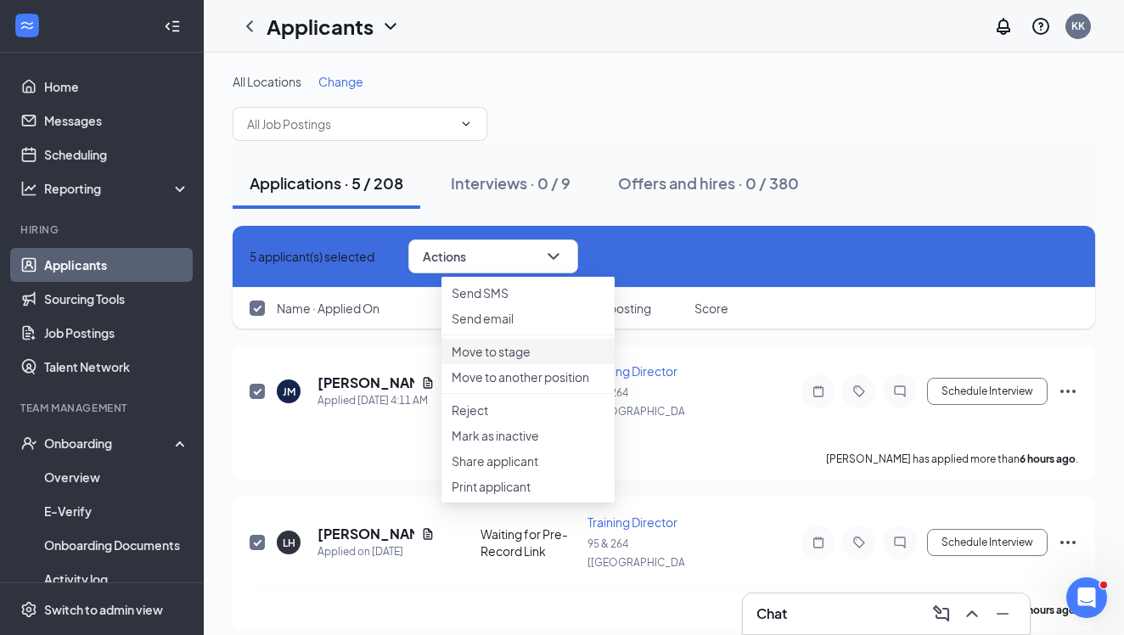
click at [514, 360] on p "Move to stage" at bounding box center [528, 351] width 153 height 17
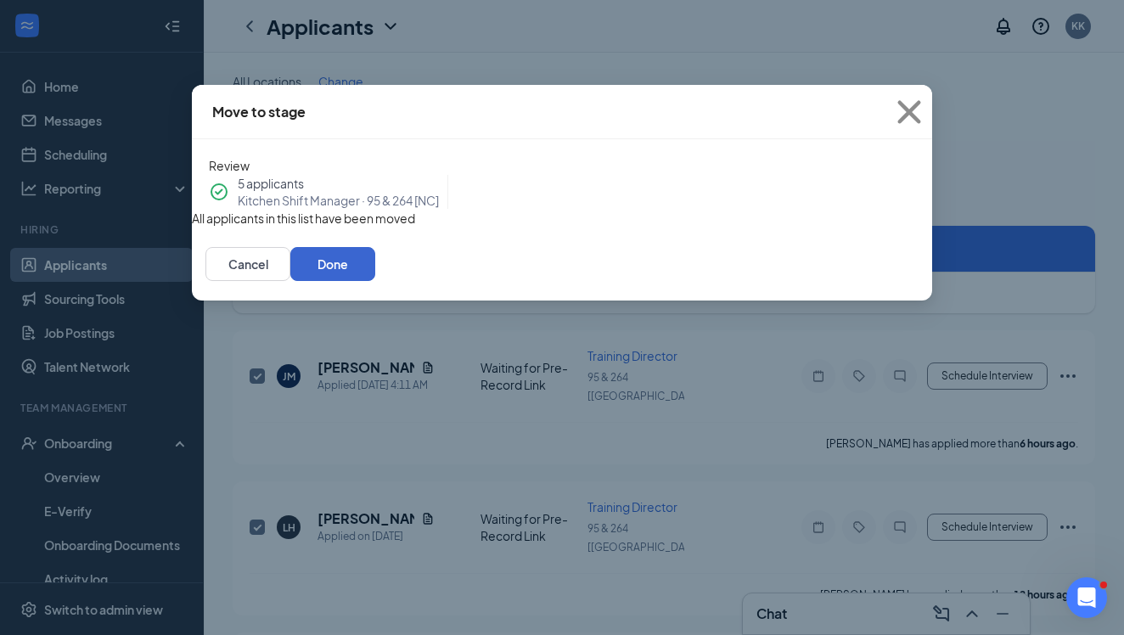
click at [375, 281] on button "Done" at bounding box center [332, 264] width 85 height 34
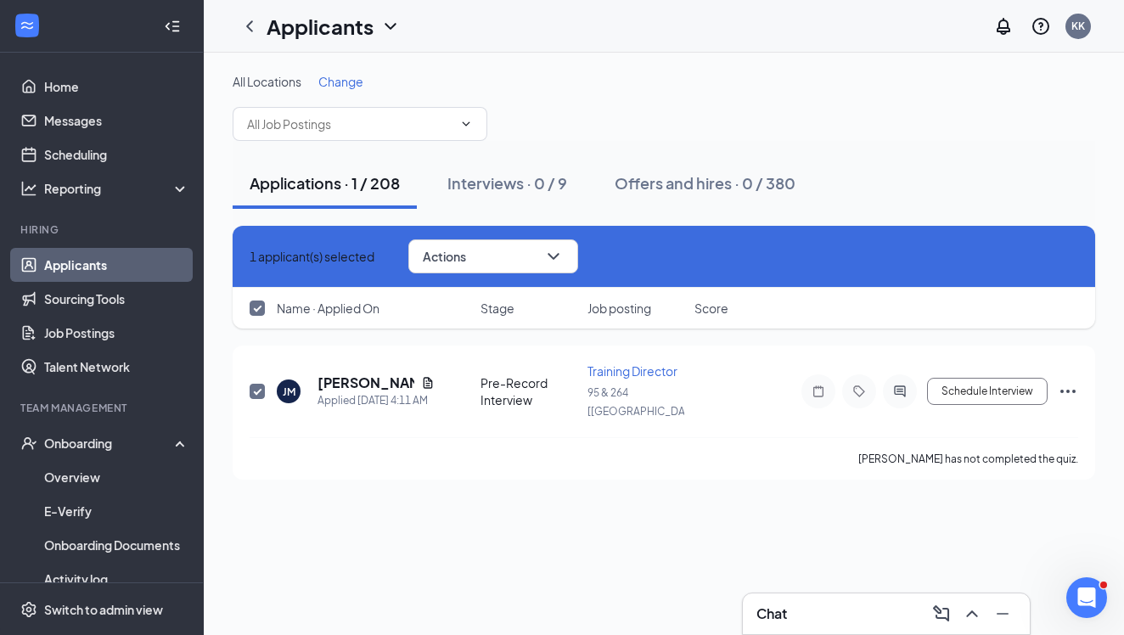
click at [256, 261] on icon "Cross" at bounding box center [260, 266] width 10 height 10
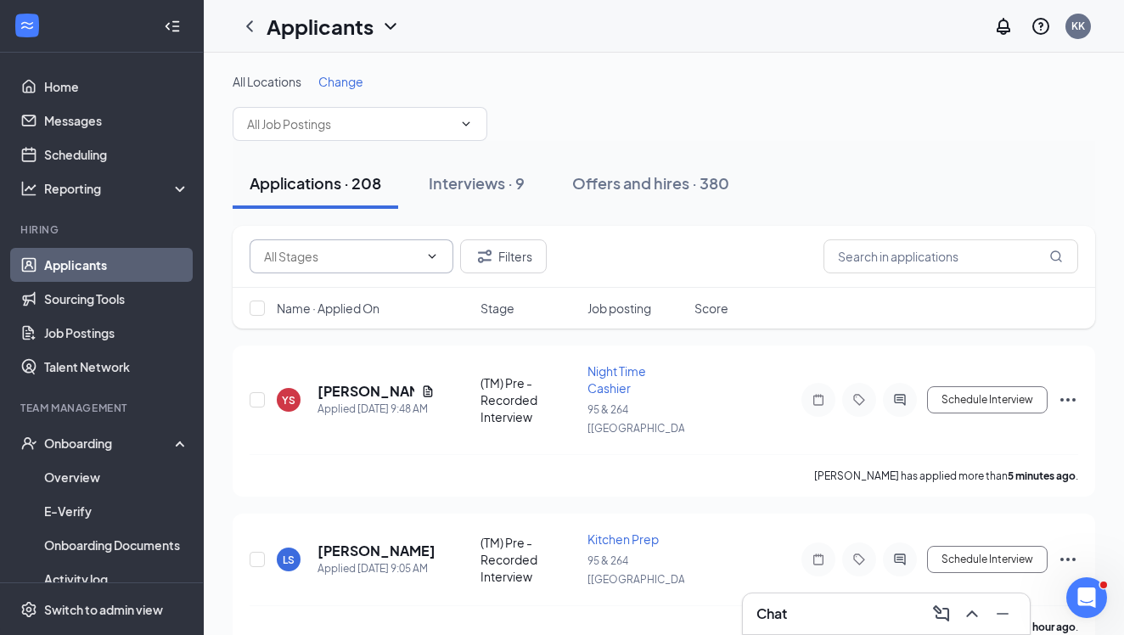
click at [260, 254] on span at bounding box center [352, 256] width 204 height 34
click at [419, 246] on span at bounding box center [352, 256] width 204 height 34
